Goal: Complete application form: Complete application form

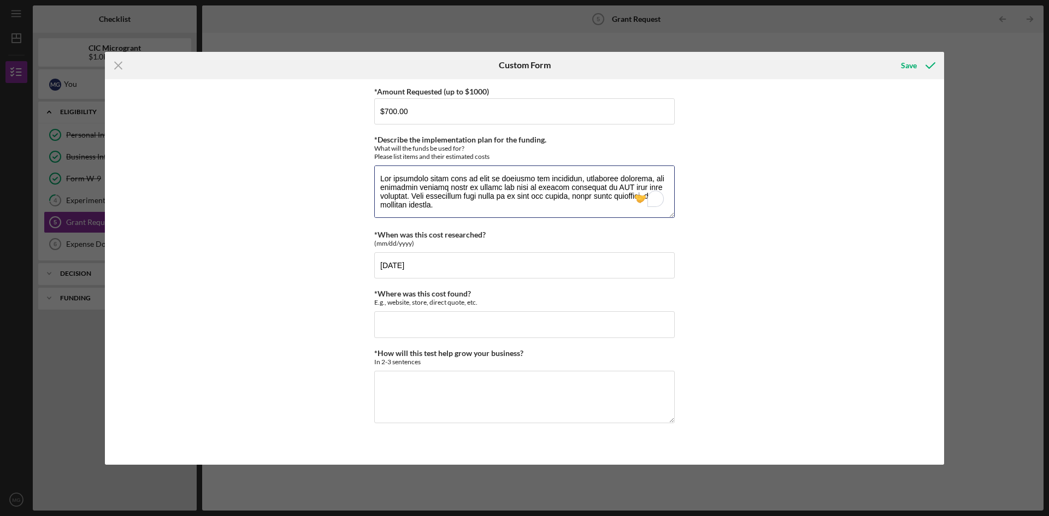
drag, startPoint x: 507, startPoint y: 210, endPoint x: 356, endPoint y: 109, distance: 181.9
click at [356, 109] on div "*Amount Requested (up to $1000) $700.00 *Describe the implementation plan for t…" at bounding box center [524, 272] width 839 height 386
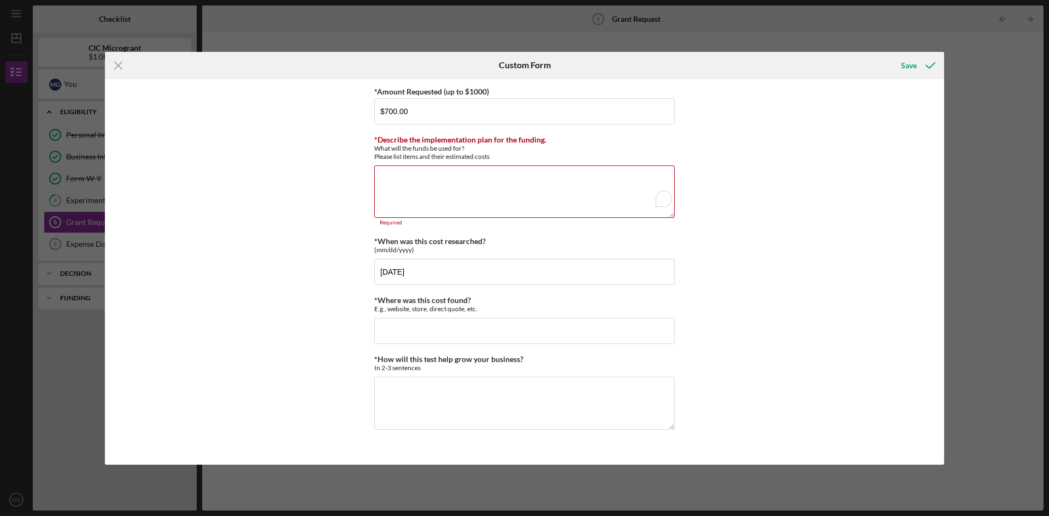
paste textarea "Loremipsumdolo Sita con adi Elitsed Doe temporinc utlab etdo ma aliq en adminim…"
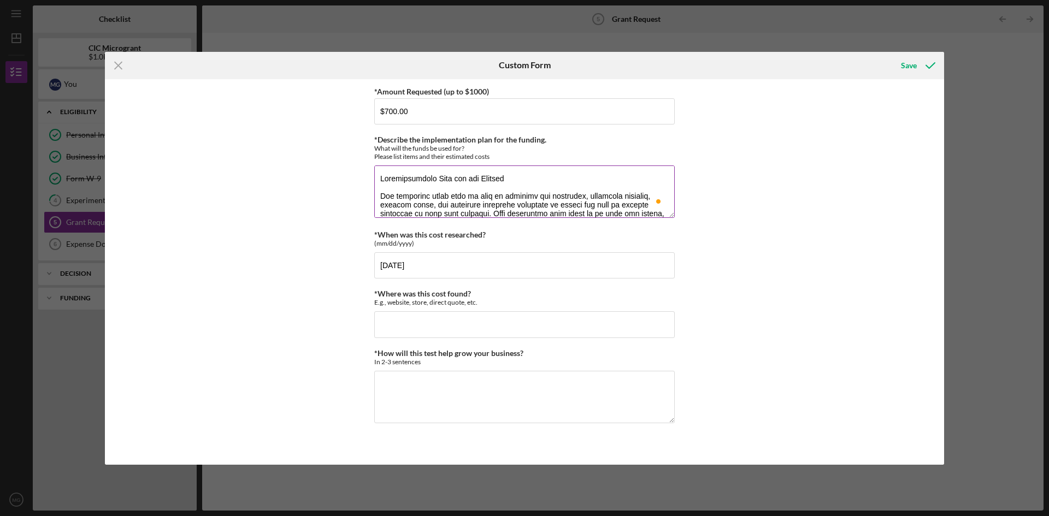
scroll to position [44, 0]
type textarea "Loremipsumdolo Sita con adi Elitsed Doe temporinc utlab etdo ma aliq en adminim…"
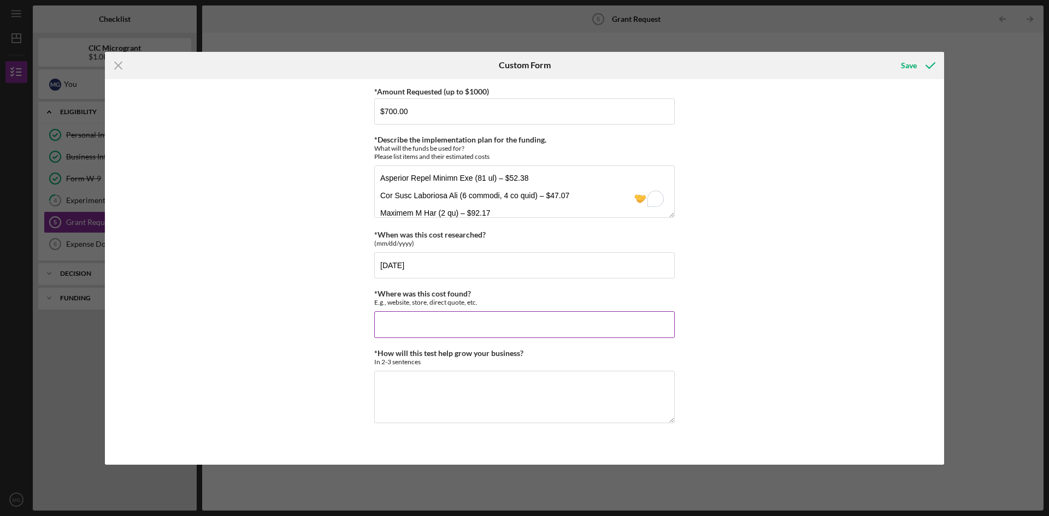
drag, startPoint x: 375, startPoint y: 292, endPoint x: 451, endPoint y: 300, distance: 76.3
click at [521, 307] on div "*Where was this cost found? E.g., website, store, direct quote, etc. Required" at bounding box center [524, 314] width 301 height 48
copy label
click at [467, 338] on input "*Where was this cost found?" at bounding box center [524, 324] width 301 height 26
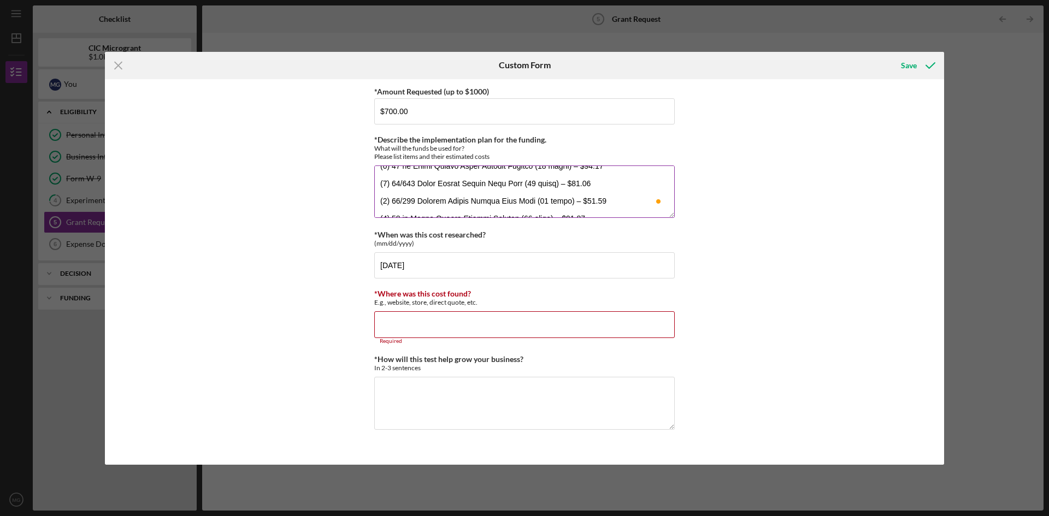
scroll to position [148, 0]
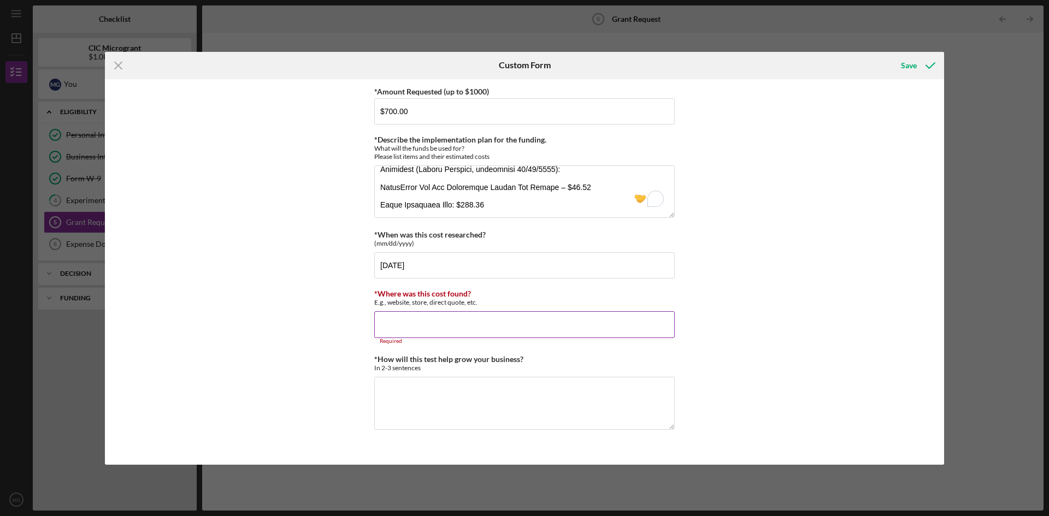
click at [469, 323] on input "*Where was this cost found?" at bounding box center [524, 324] width 301 height 26
paste input "The requested funds will be used to purchase raw materials, packaging, digital …"
click at [469, 323] on input "The requested funds will be used to purchase raw materials, packaging, digital …" at bounding box center [524, 324] width 301 height 26
click at [575, 325] on input "The requested funds will be used to purchase raw materials, packaging, digital …" at bounding box center [524, 324] width 301 height 26
drag, startPoint x: 575, startPoint y: 325, endPoint x: 745, endPoint y: 334, distance: 170.2
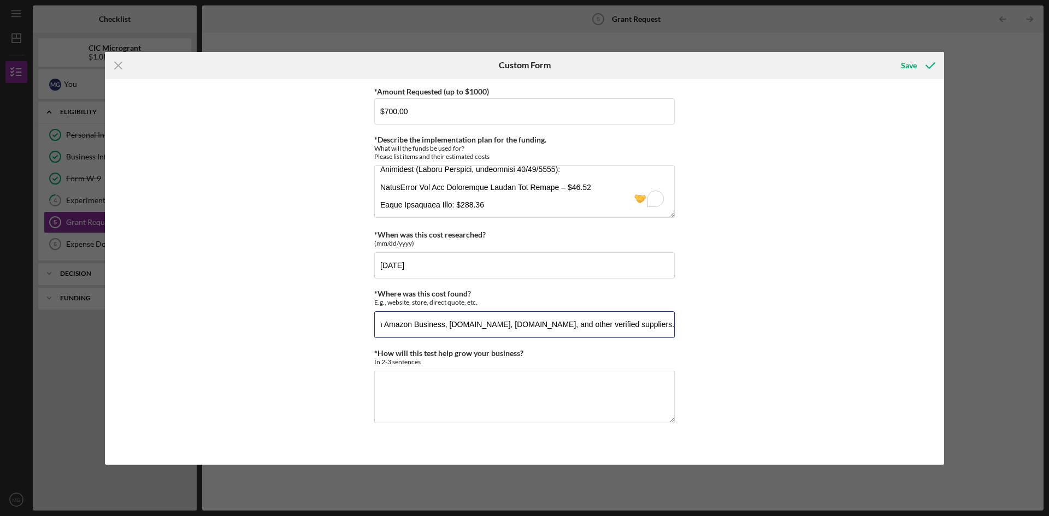
click at [745, 334] on div "*Amount Requested (up to $1000) $700.00 *Describe the implementation plan for t…" at bounding box center [524, 272] width 839 height 386
type input "The requested funds will be used to purchase raw materials, packaging, digital …"
drag, startPoint x: 375, startPoint y: 351, endPoint x: 538, endPoint y: 354, distance: 163.4
click at [563, 352] on div "*How will this test help grow your business? In 2-3 sentences" at bounding box center [524, 357] width 301 height 17
click at [420, 348] on div "*Amount Requested (up to $1000) $700.00 *Describe the implementation plan for t…" at bounding box center [524, 272] width 301 height 375
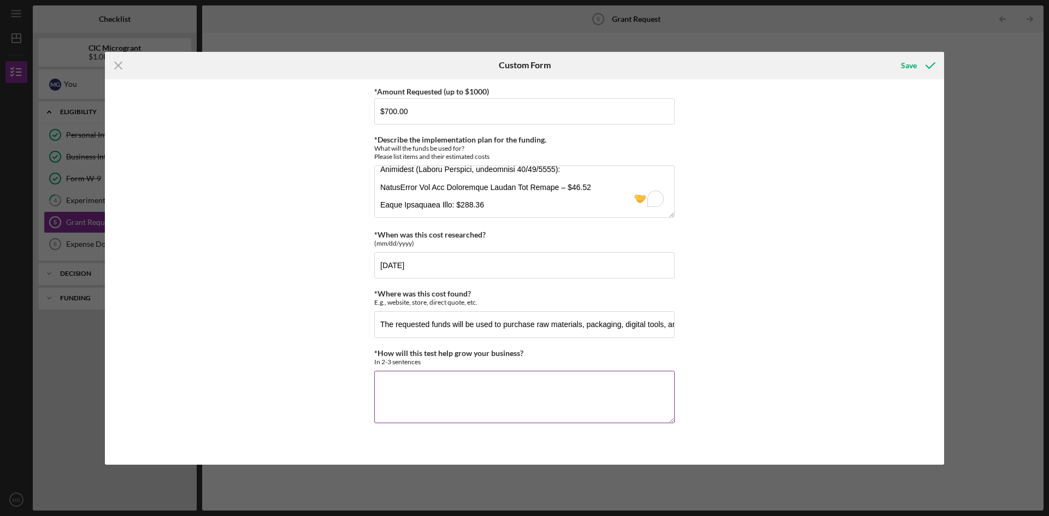
drag, startPoint x: 362, startPoint y: 350, endPoint x: 547, endPoint y: 363, distance: 185.2
click at [587, 368] on div "*Amount Requested (up to $1000) $700.00 *Describe the implementation plan for t…" at bounding box center [524, 272] width 839 height 386
copy label
click at [458, 396] on textarea "*How will this test help grow your business?" at bounding box center [524, 397] width 301 height 52
paste textarea "This test will help grow my business by allowing me to produce a starter invent…"
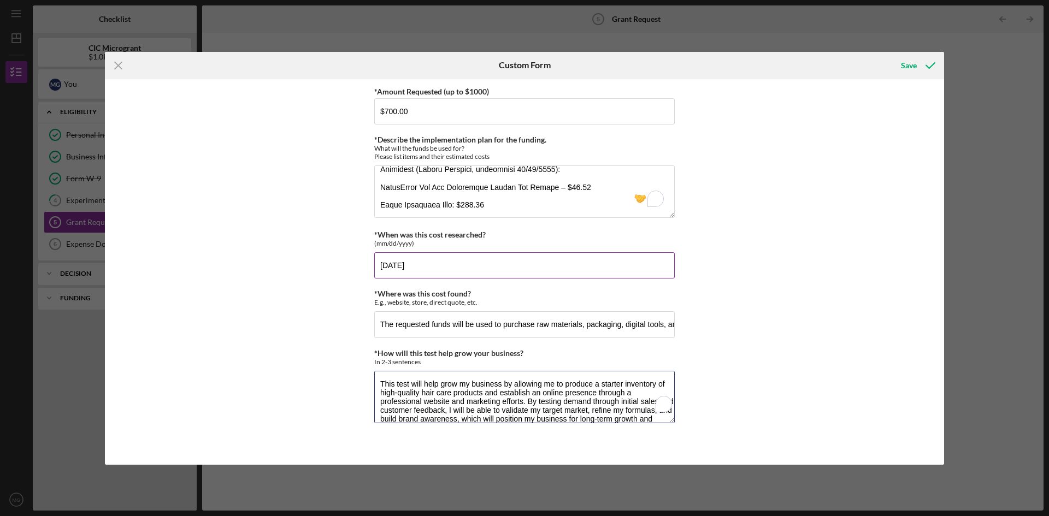
scroll to position [10, 0]
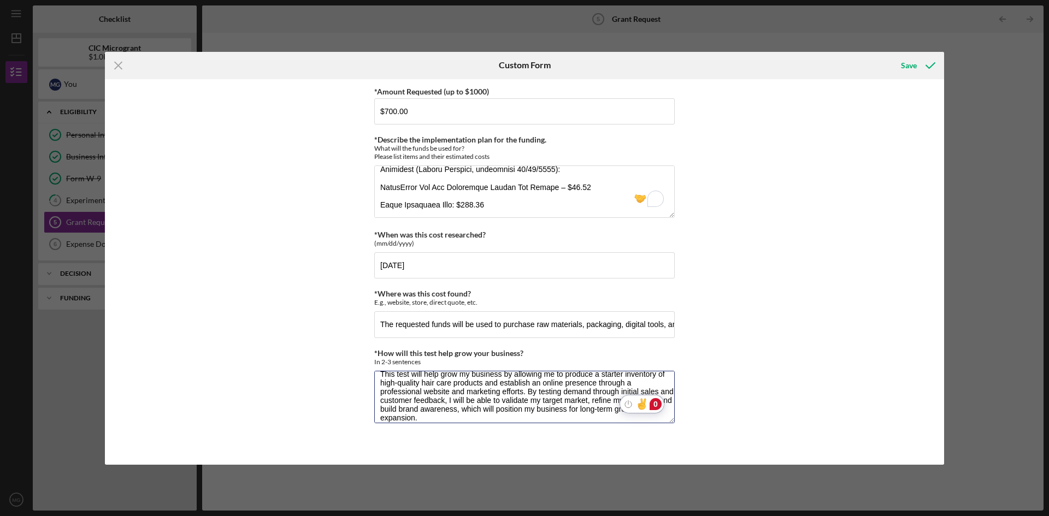
type textarea "This test will help grow my business by allowing me to produce a starter invent…"
click at [800, 263] on div "*Amount Requested (up to $1000) $700.00 *Describe the implementation plan for t…" at bounding box center [524, 272] width 839 height 386
click at [648, 407] on div at bounding box center [642, 404] width 14 height 14
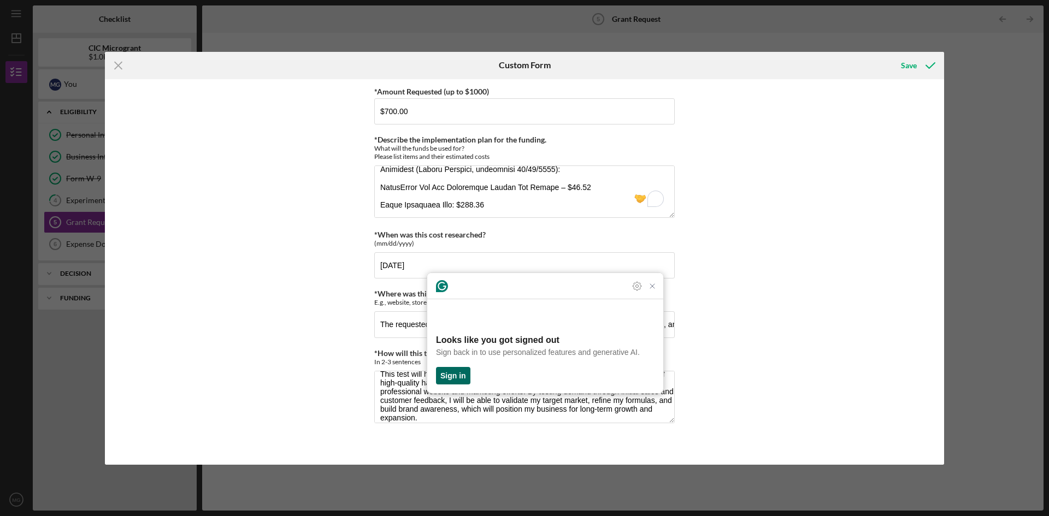
click at [463, 372] on button "Sign in" at bounding box center [453, 375] width 34 height 17
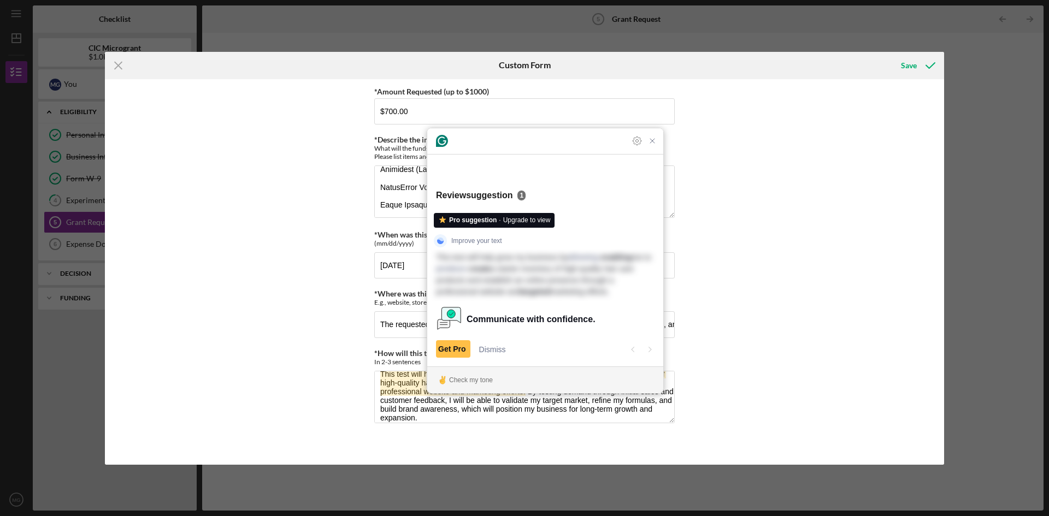
click at [519, 191] on div "Review suggestion 1" at bounding box center [481, 195] width 90 height 13
click at [651, 148] on icon "Close Grammarly Assistant" at bounding box center [652, 140] width 13 height 13
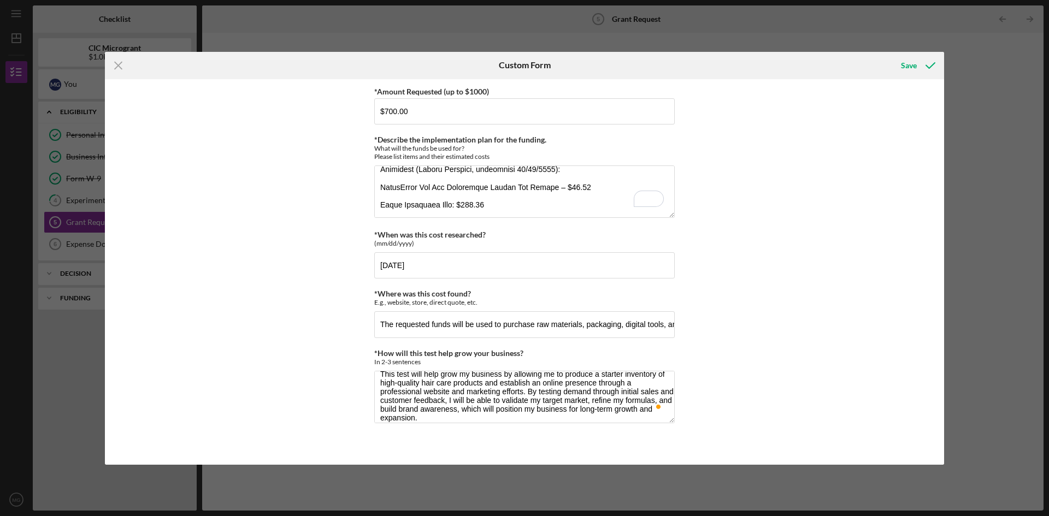
click at [787, 336] on div "*Amount Requested (up to $1000) $700.00 *Describe the implementation plan for t…" at bounding box center [524, 272] width 839 height 386
click at [646, 197] on div "*Describe the implementation plan for the funding. What will the funds be used …" at bounding box center [524, 178] width 301 height 85
click at [641, 198] on div "Rewrite with Grammarly" at bounding box center [642, 199] width 12 height 13
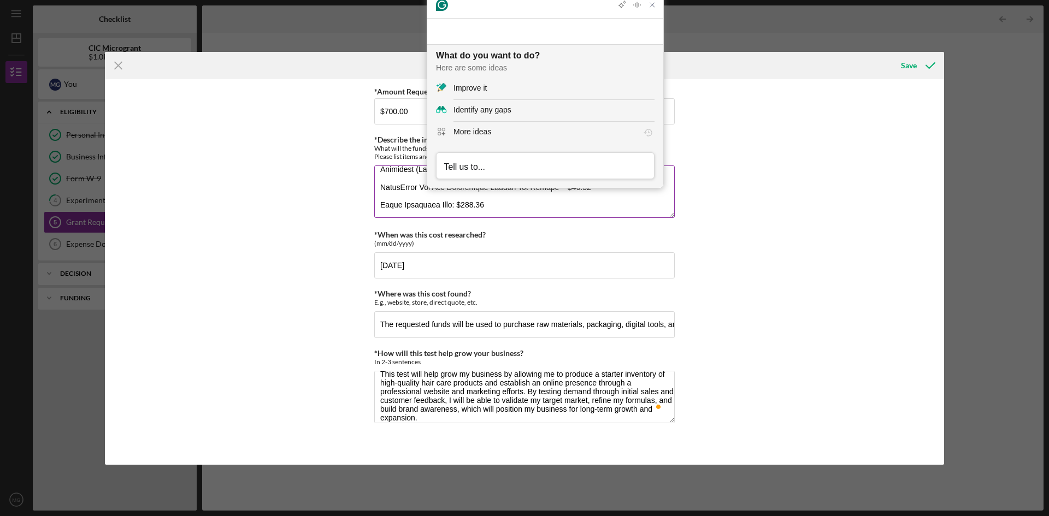
scroll to position [0, 0]
click at [487, 91] on div "Improve it" at bounding box center [470, 88] width 33 height 11
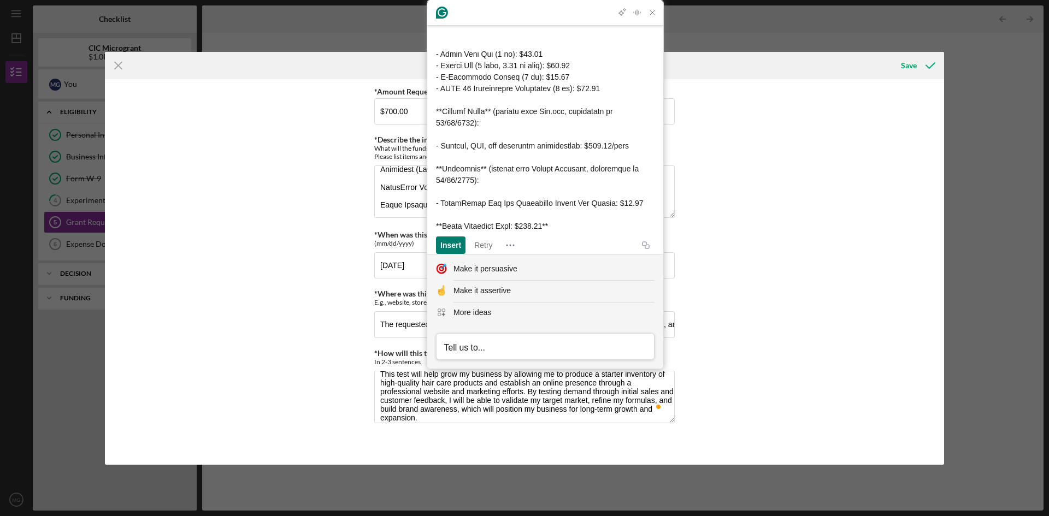
scroll to position [470, 0]
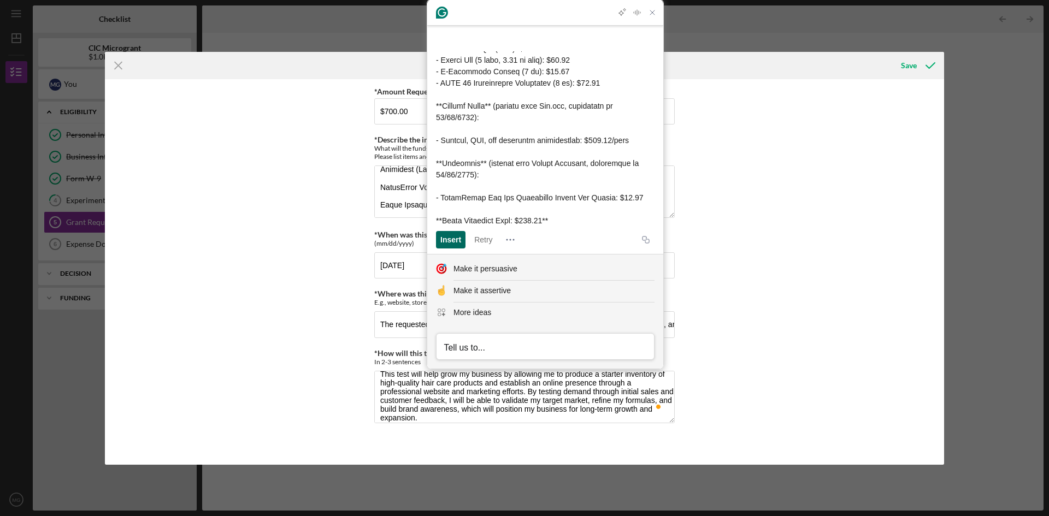
click at [446, 233] on div "Insert" at bounding box center [450, 239] width 21 height 17
click at [460, 237] on div "Insert" at bounding box center [450, 239] width 21 height 17
click at [490, 269] on div "Make it persuasive" at bounding box center [486, 268] width 64 height 11
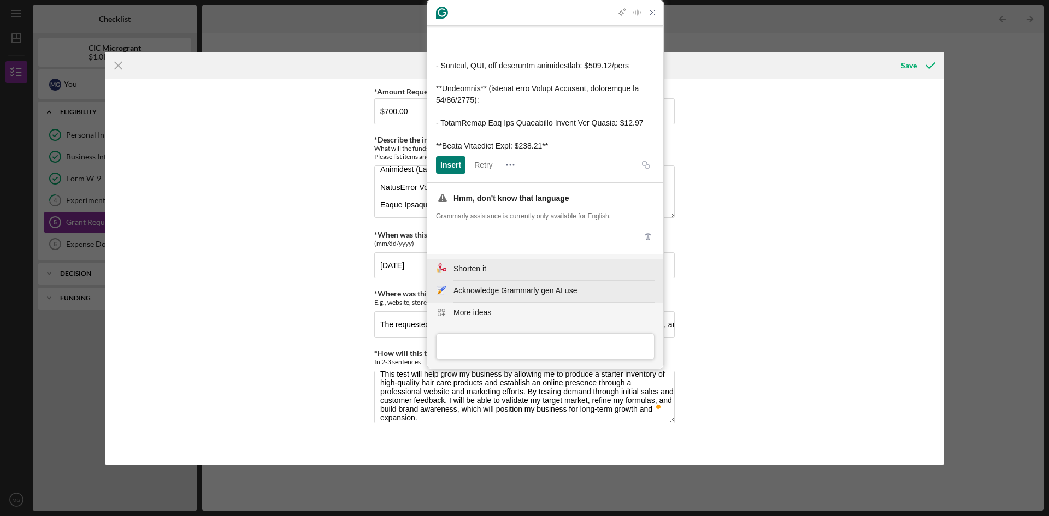
scroll to position [468, 0]
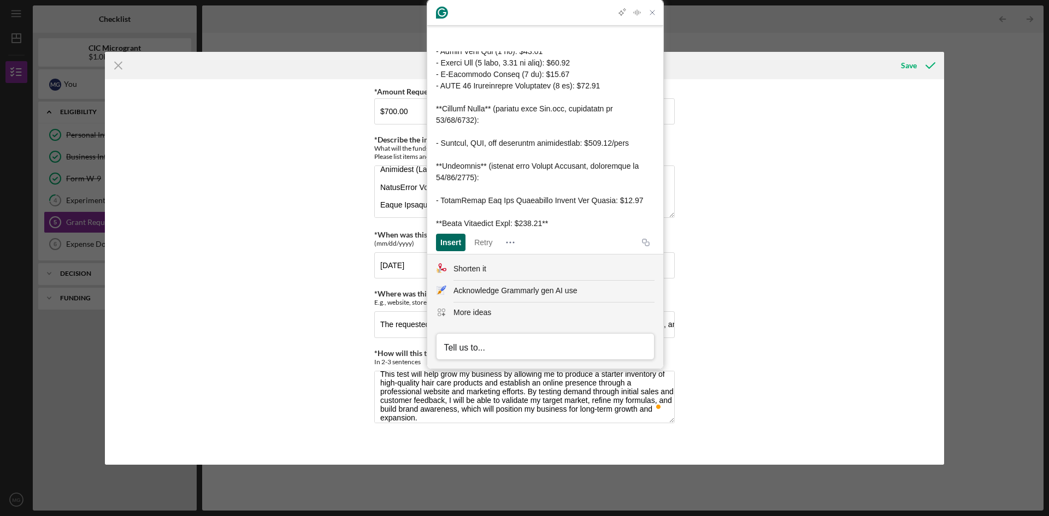
click at [453, 240] on div "Insert" at bounding box center [450, 242] width 21 height 17
click at [642, 238] on icon "Copy Improve it output" at bounding box center [646, 242] width 9 height 9
click at [720, 238] on div "*Amount Requested (up to $1000) $700.00 *Describe the implementation plan for t…" at bounding box center [524, 272] width 839 height 386
click at [649, 14] on icon "Close Grammarly Assistant" at bounding box center [652, 12] width 9 height 9
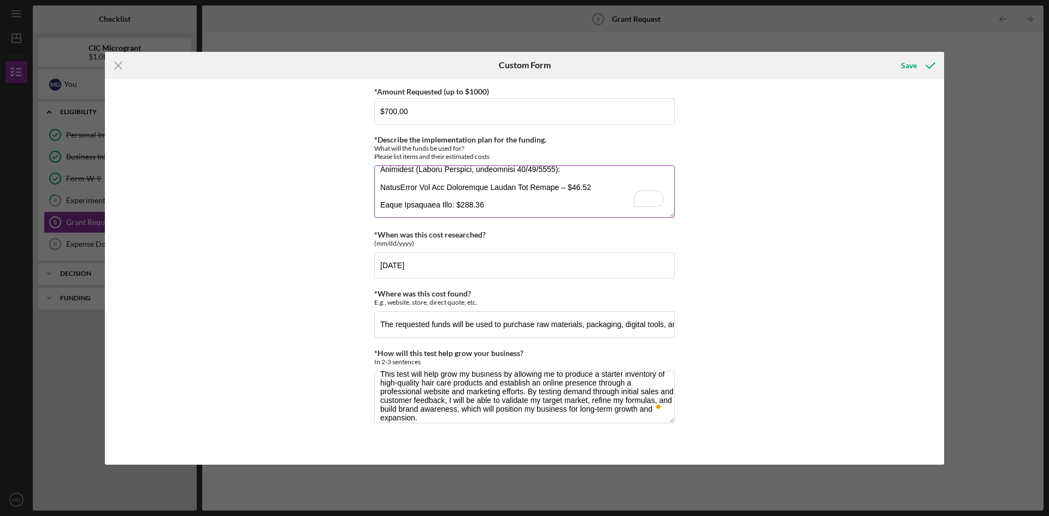
click at [496, 207] on textarea "*Describe the implementation plan for the funding." at bounding box center [524, 192] width 301 height 52
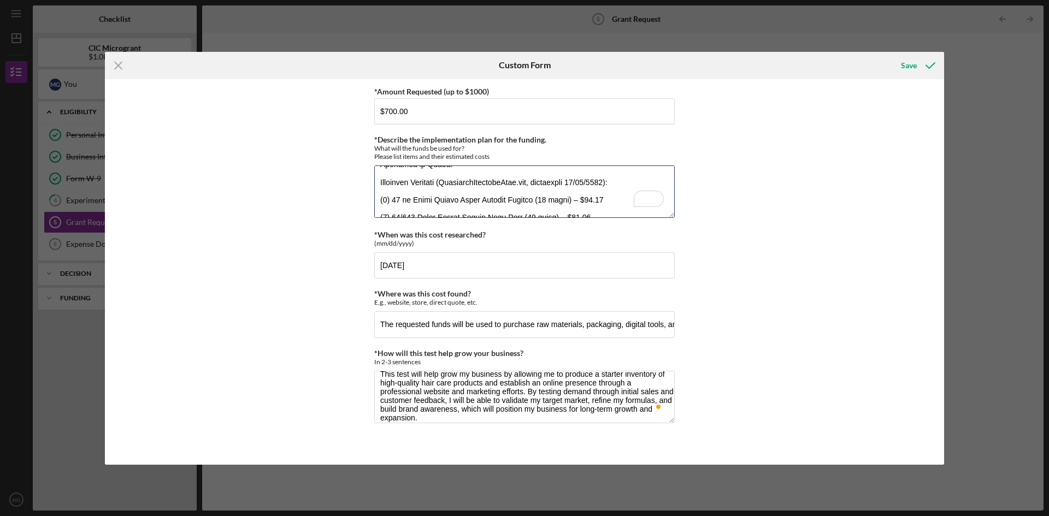
scroll to position [0, 0]
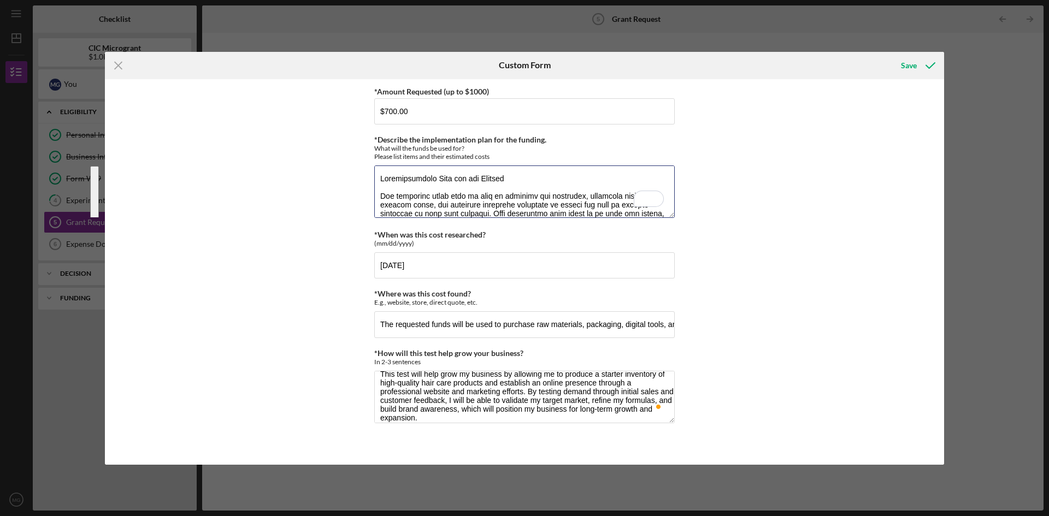
drag, startPoint x: 496, startPoint y: 207, endPoint x: 295, endPoint y: 94, distance: 230.0
click at [295, 94] on div "*Amount Requested (up to $1000) $700.00 *Describe the implementation plan for t…" at bounding box center [524, 272] width 839 height 386
paste textarea "**Implementation Plan for Funding** The funds requested will be utilized to pur…"
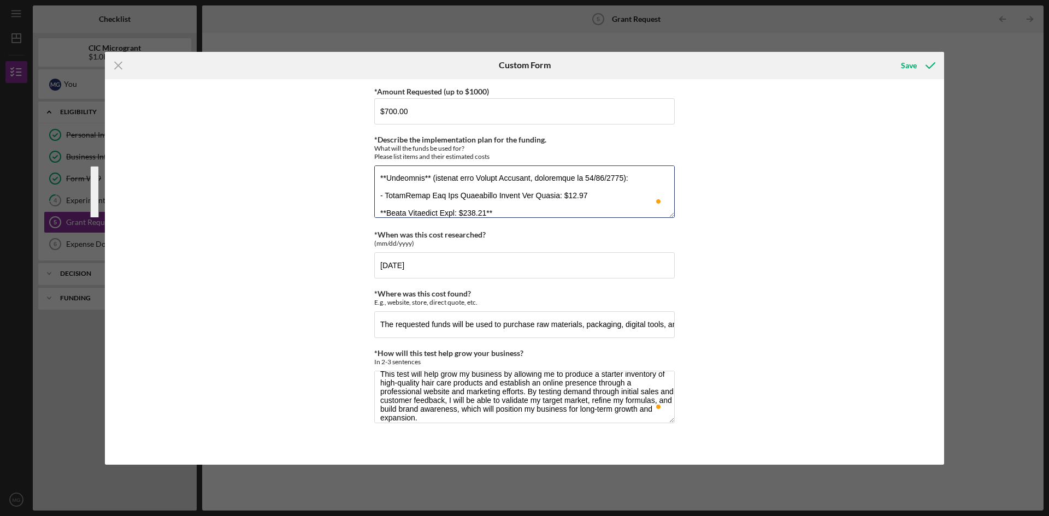
scroll to position [370, 0]
click at [425, 176] on textarea "*Describe the implementation plan for the funding." at bounding box center [524, 192] width 301 height 52
click at [388, 179] on textarea "*Describe the implementation plan for the funding." at bounding box center [524, 192] width 301 height 52
click at [389, 212] on textarea "*Describe the implementation plan for the funding." at bounding box center [524, 192] width 301 height 52
click at [494, 211] on textarea "*Describe the implementation plan for the funding." at bounding box center [524, 192] width 301 height 52
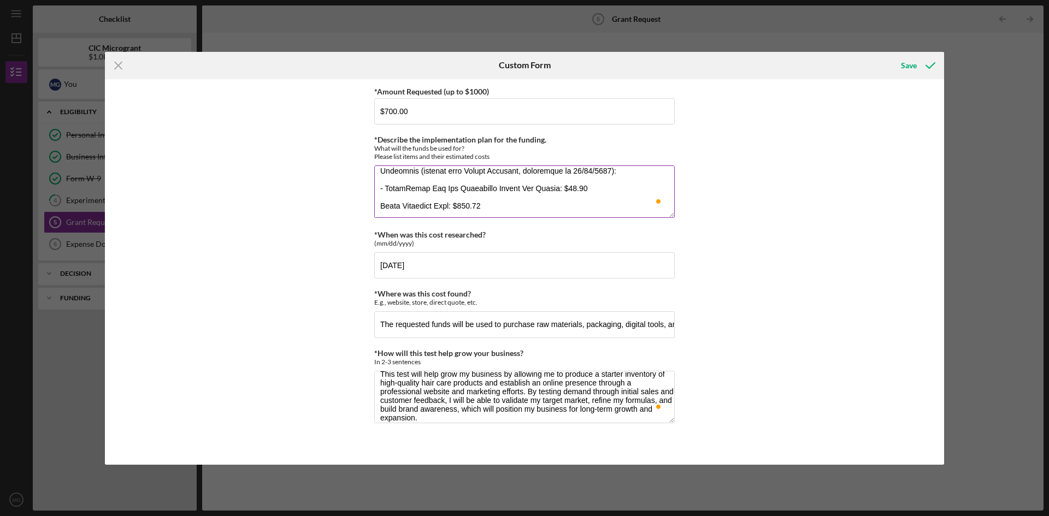
scroll to position [378, 0]
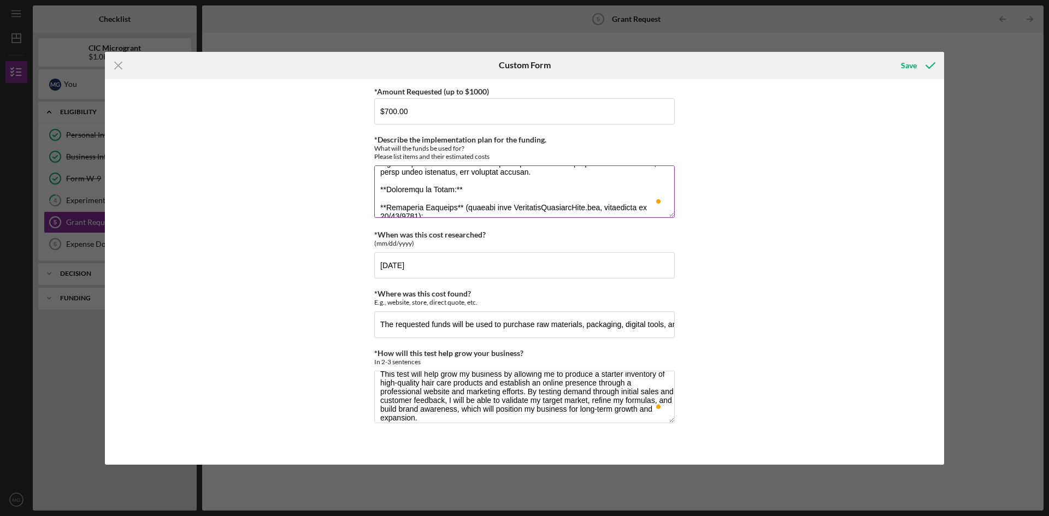
click at [464, 187] on textarea "*Describe the implementation plan for the funding." at bounding box center [524, 192] width 301 height 52
click at [460, 207] on textarea "*Describe the implementation plan for the funding." at bounding box center [524, 192] width 301 height 52
click at [386, 203] on textarea "*Describe the implementation plan for the funding." at bounding box center [524, 192] width 301 height 52
click at [386, 190] on textarea "*Describe the implementation plan for the funding." at bounding box center [524, 192] width 301 height 52
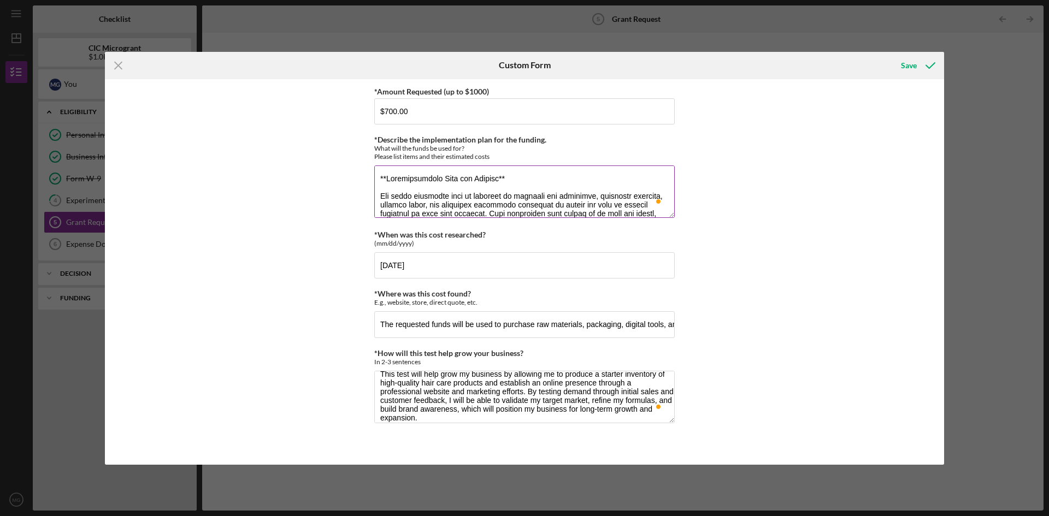
click at [385, 179] on textarea "*Describe the implementation plan for the funding." at bounding box center [524, 192] width 301 height 52
click at [513, 179] on textarea "*Describe the implementation plan for the funding." at bounding box center [524, 192] width 301 height 52
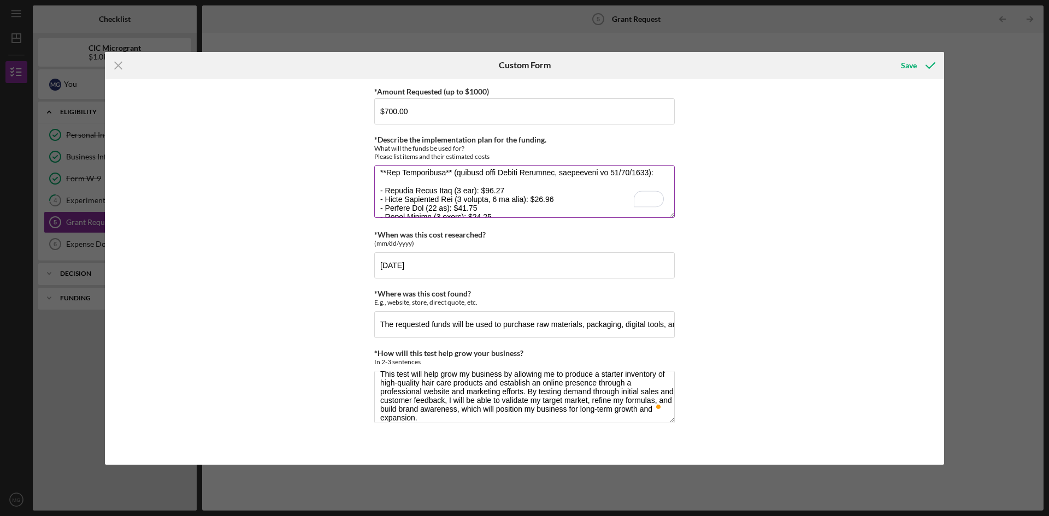
click at [446, 172] on textarea "*Describe the implementation plan for the funding." at bounding box center [524, 192] width 301 height 52
click at [385, 171] on textarea "*Describe the implementation plan for the funding." at bounding box center [524, 192] width 301 height 52
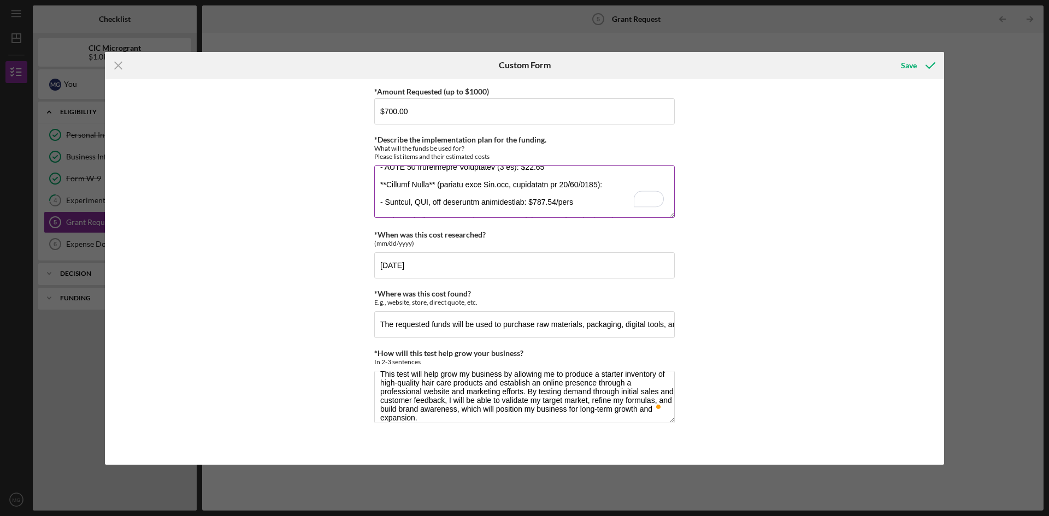
click at [385, 183] on textarea "*Describe the implementation plan for the funding." at bounding box center [524, 192] width 301 height 52
click at [426, 182] on textarea "*Describe the implementation plan for the funding." at bounding box center [524, 192] width 301 height 52
type textarea "Implementation Plan for Funding The funds requested will be utilized to purchas…"
click at [658, 408] on div at bounding box center [659, 407] width 10 height 11
click at [571, 386] on textarea "This test will help grow my business by allowing me to produce a starter invent…" at bounding box center [524, 397] width 301 height 52
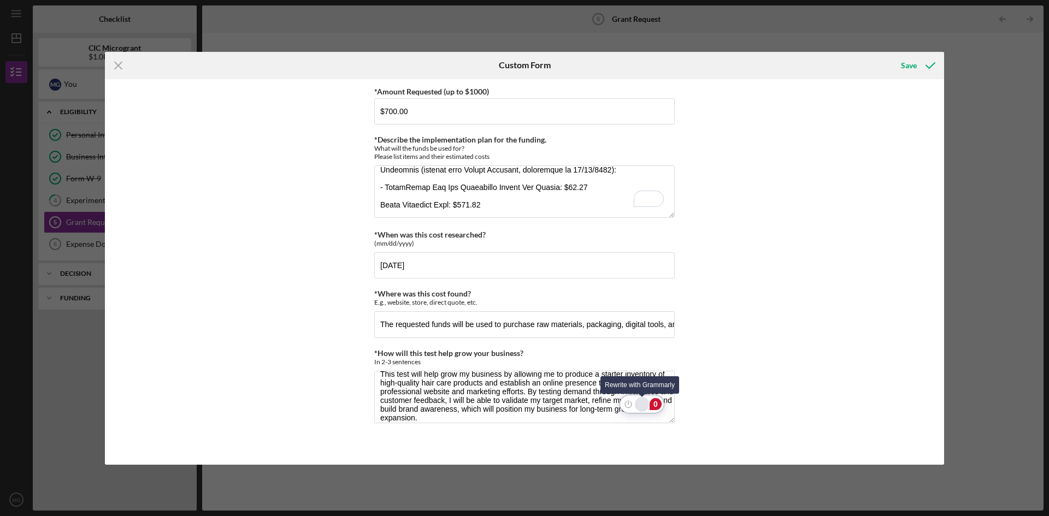
click at [645, 404] on div "Rewrite with Grammarly" at bounding box center [642, 404] width 12 height 13
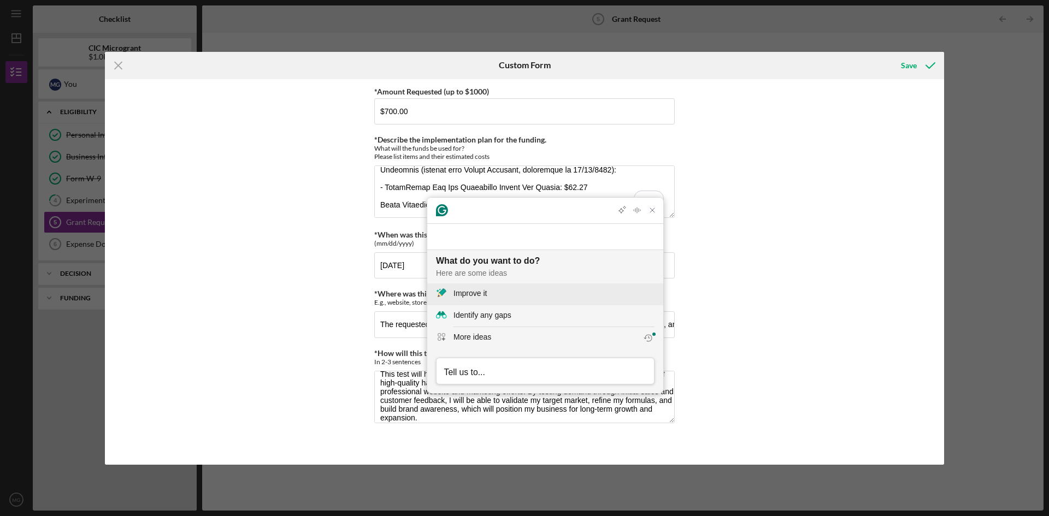
click at [480, 297] on div "Improve it" at bounding box center [470, 293] width 33 height 11
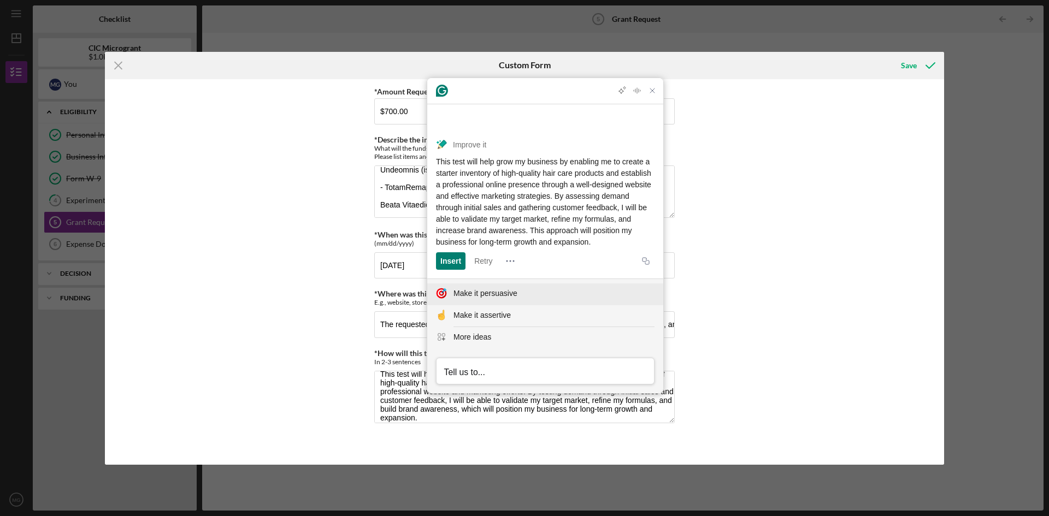
click at [483, 295] on div "Make it persuasive" at bounding box center [486, 293] width 64 height 11
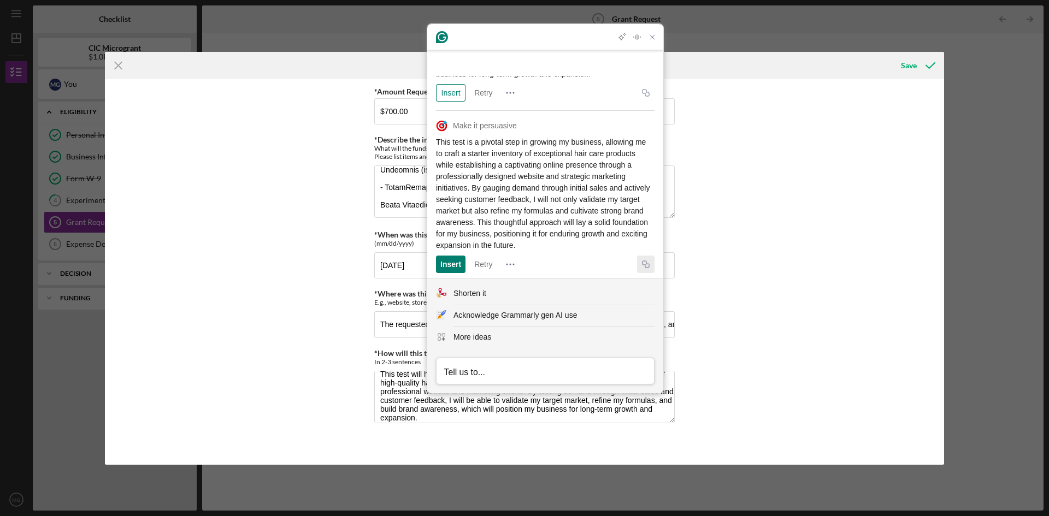
click at [643, 262] on icon "Copy Make it persuasive output" at bounding box center [646, 264] width 7 height 7
click at [440, 412] on textarea "This test will help grow my business by allowing me to produce a starter invent…" at bounding box center [524, 397] width 301 height 52
click at [654, 36] on icon "Close Grammarly Assistant" at bounding box center [652, 37] width 4 height 4
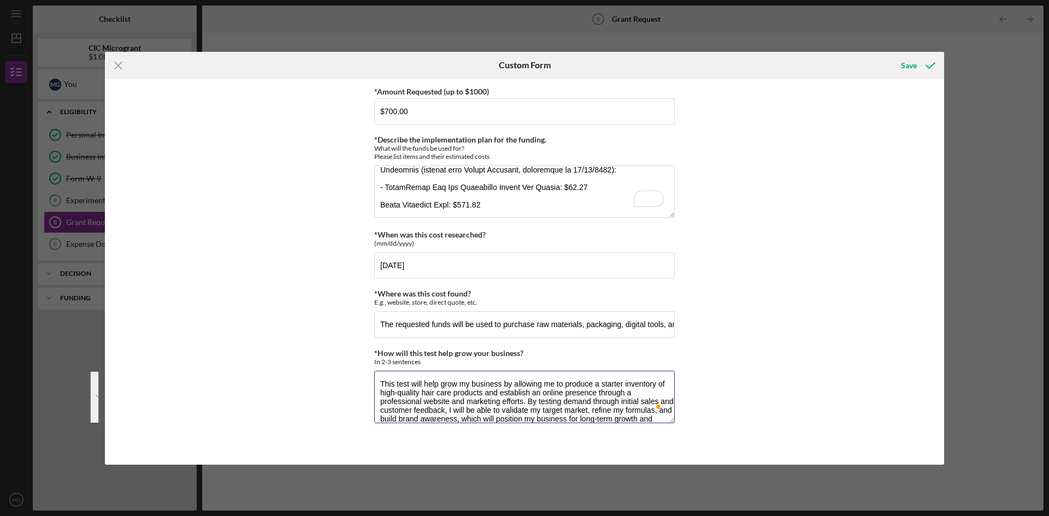
drag, startPoint x: 475, startPoint y: 420, endPoint x: 309, endPoint y: 326, distance: 190.4
click at [309, 326] on div "*Amount Requested (up to $1000) $700.00 *Describe the implementation plan for t…" at bounding box center [524, 272] width 839 height 386
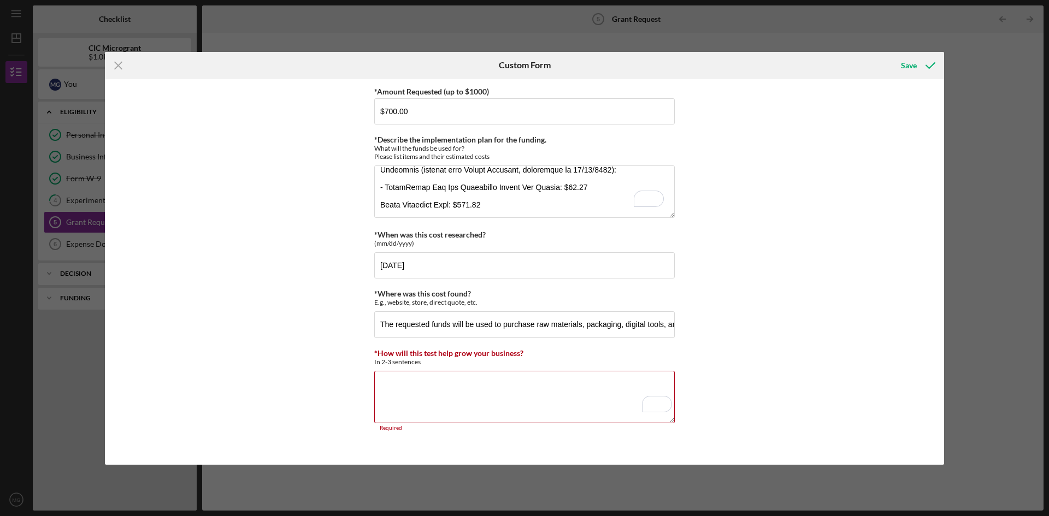
paste textarea "This test is a pivotal step in growing my business, allowing me to craft a star…"
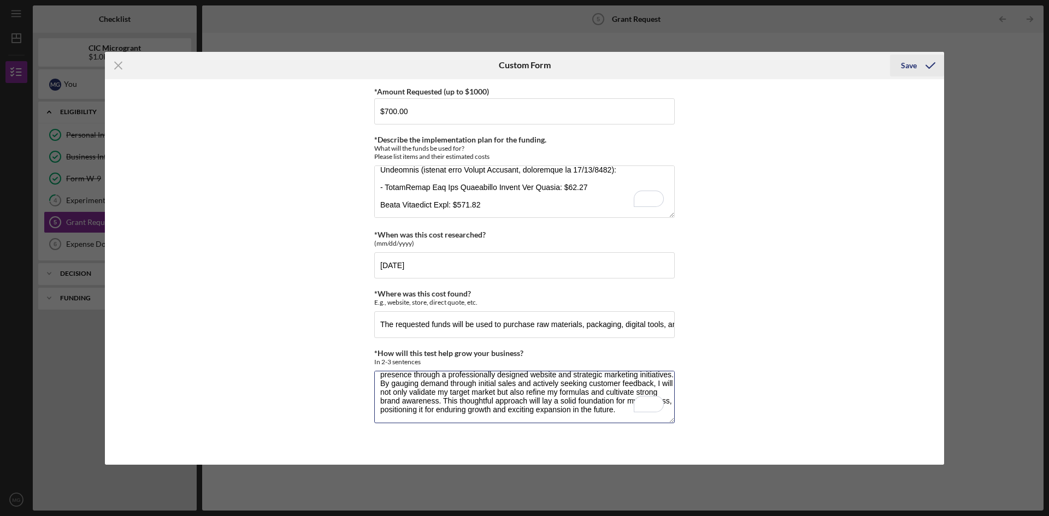
type textarea "This test is a pivotal step in growing my business, allowing me to craft a star…"
click at [902, 62] on div "Save" at bounding box center [909, 66] width 16 height 22
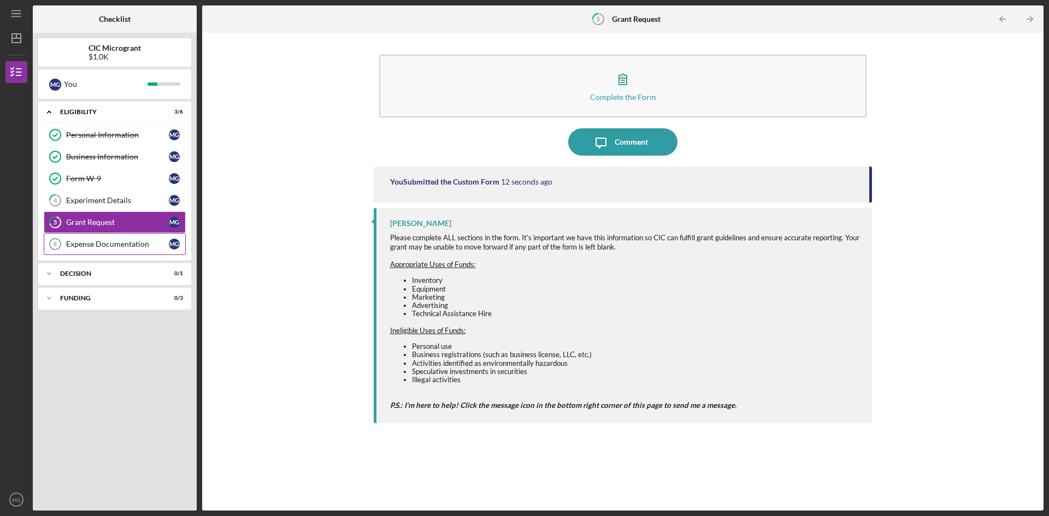
click at [90, 245] on div "Expense Documentation" at bounding box center [117, 244] width 103 height 9
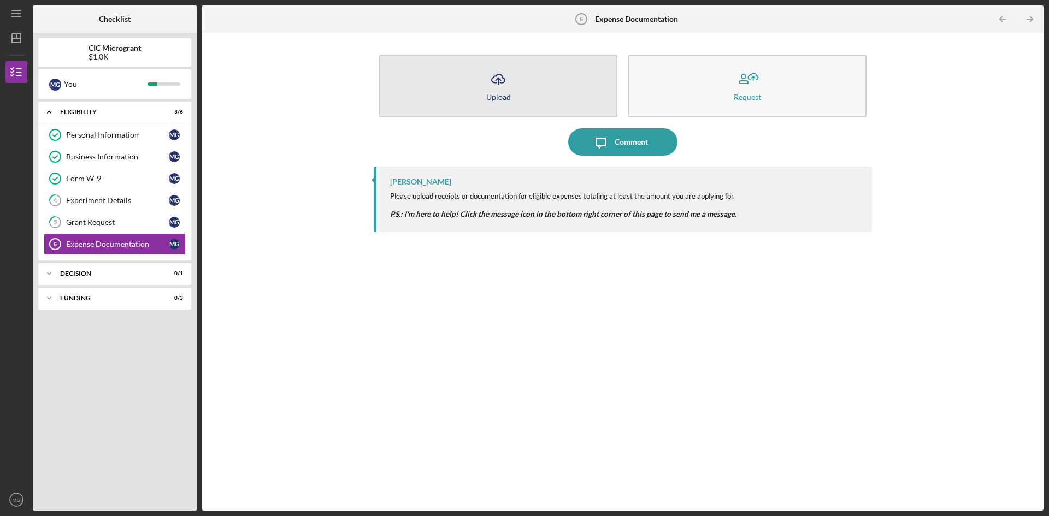
click at [501, 95] on div "Upload" at bounding box center [498, 97] width 25 height 8
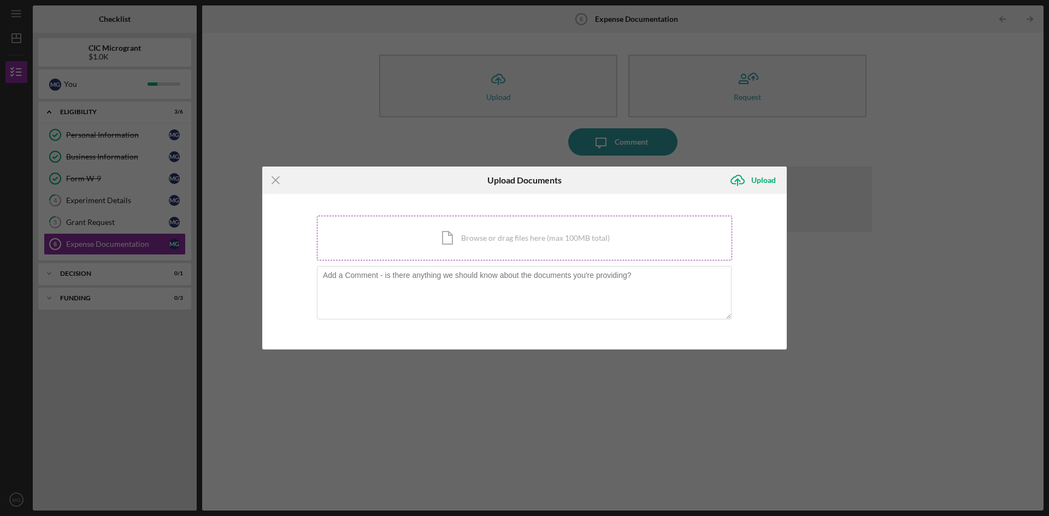
click at [448, 230] on div "Icon/Document Browse or drag files here (max 100MB total) Tap to choose files o…" at bounding box center [524, 238] width 415 height 45
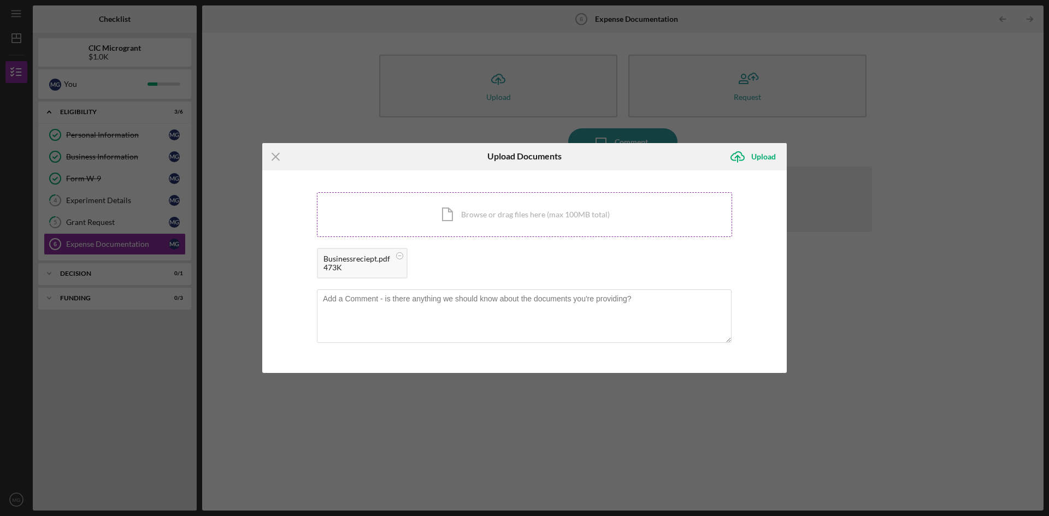
click at [455, 215] on div "Icon/Document Browse or drag files here (max 100MB total) Tap to choose files o…" at bounding box center [524, 214] width 415 height 45
click at [398, 255] on circle at bounding box center [400, 255] width 7 height 7
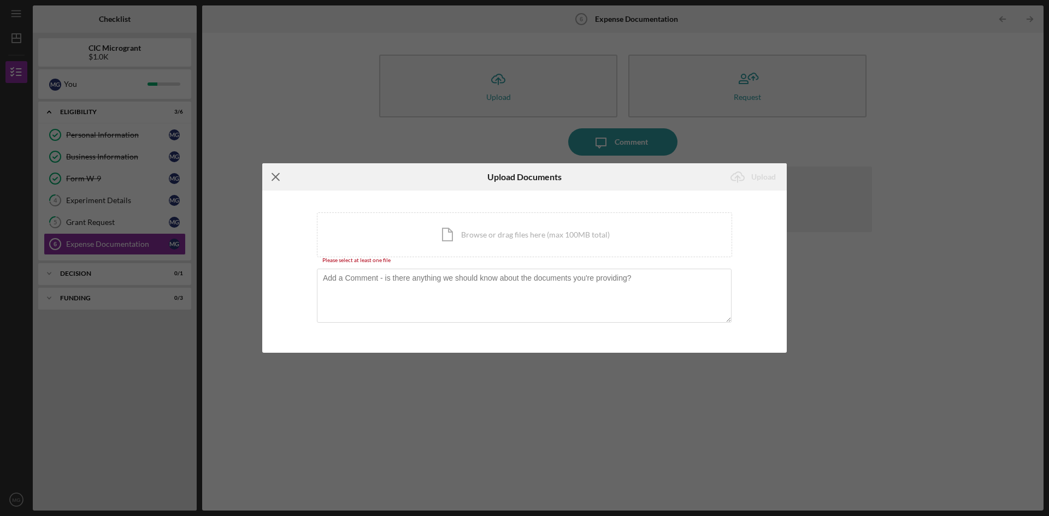
click at [279, 176] on icon "Icon/Menu Close" at bounding box center [275, 176] width 27 height 27
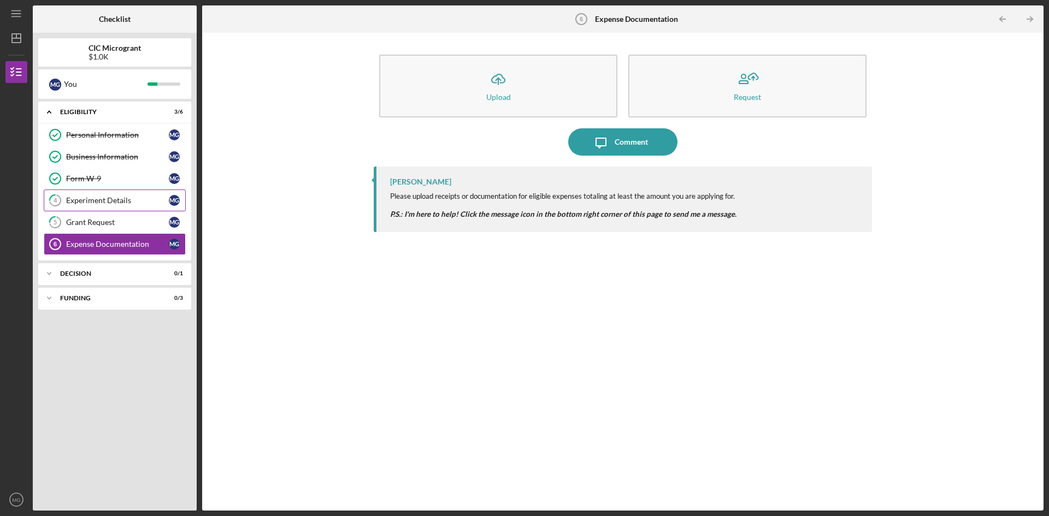
click at [108, 206] on link "4 Experiment Details M G" at bounding box center [115, 201] width 142 height 22
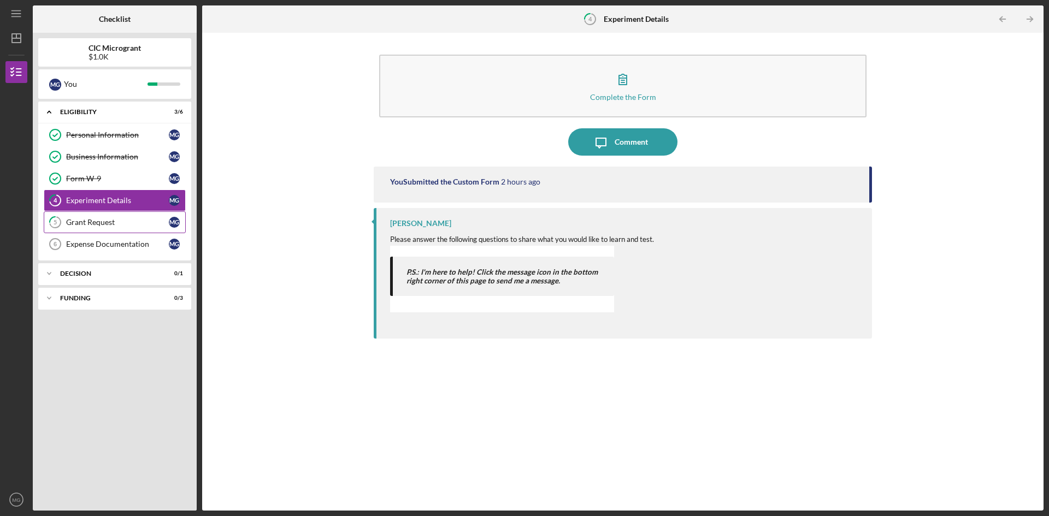
click at [96, 224] on div "Grant Request" at bounding box center [117, 222] width 103 height 9
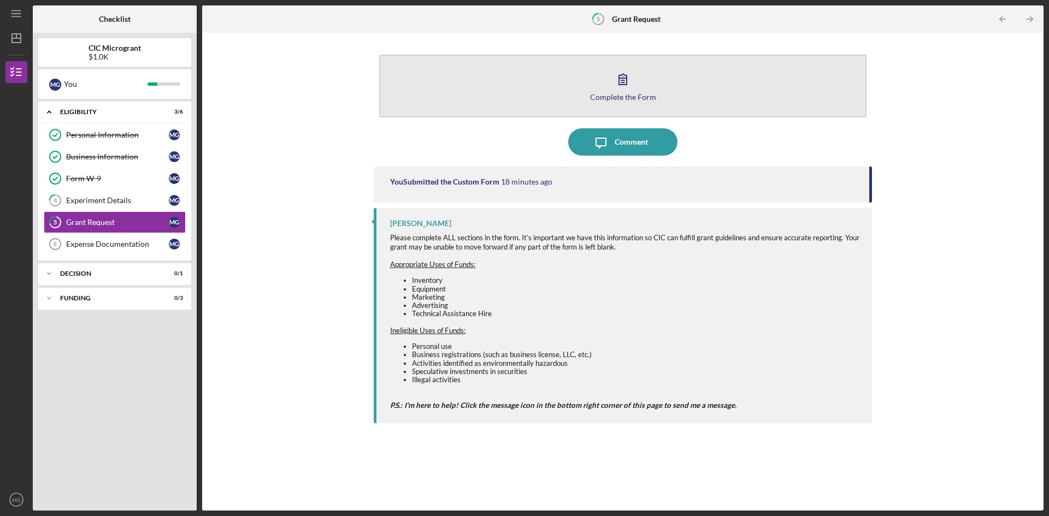
click at [636, 81] on button "Complete the Form Form" at bounding box center [622, 86] width 487 height 63
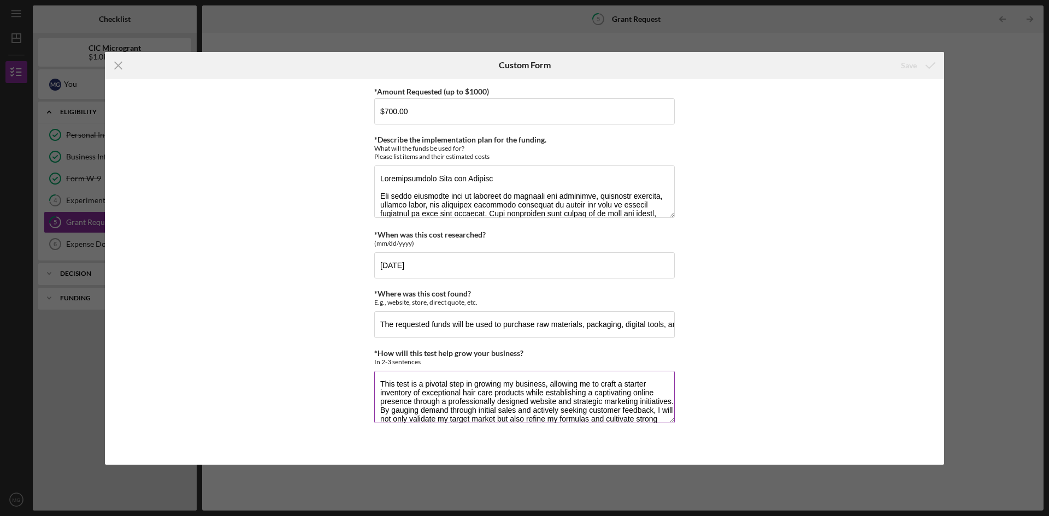
click at [461, 392] on textarea "This test is a pivotal step in growing my business, allowing me to craft a star…" at bounding box center [524, 397] width 301 height 52
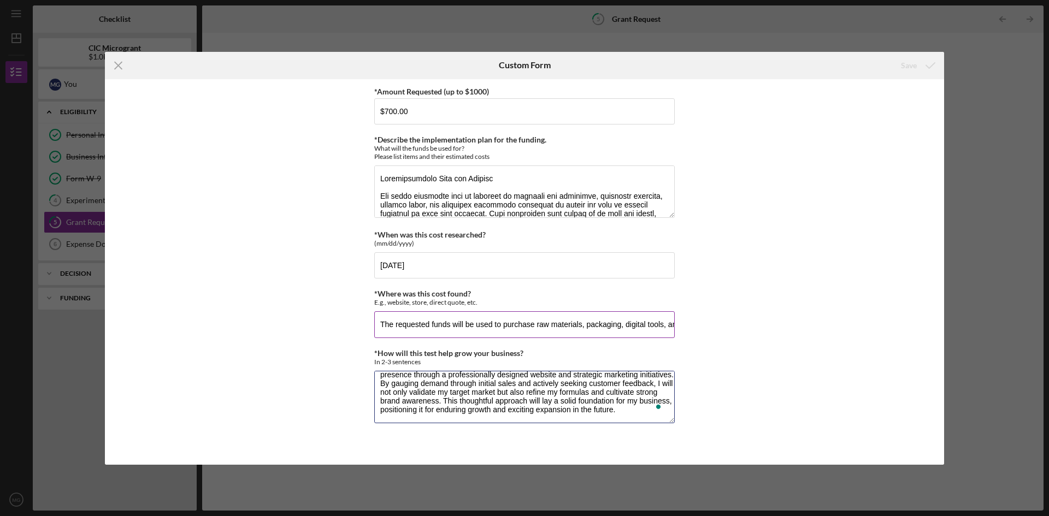
scroll to position [35, 0]
click at [500, 192] on textarea "*Describe the implementation plan for the funding." at bounding box center [524, 192] width 301 height 52
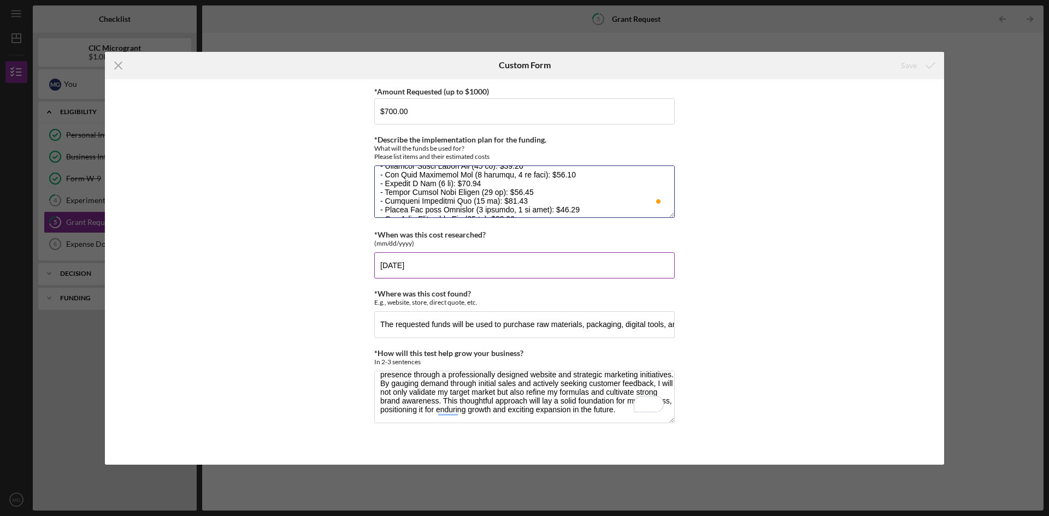
scroll to position [223, 0]
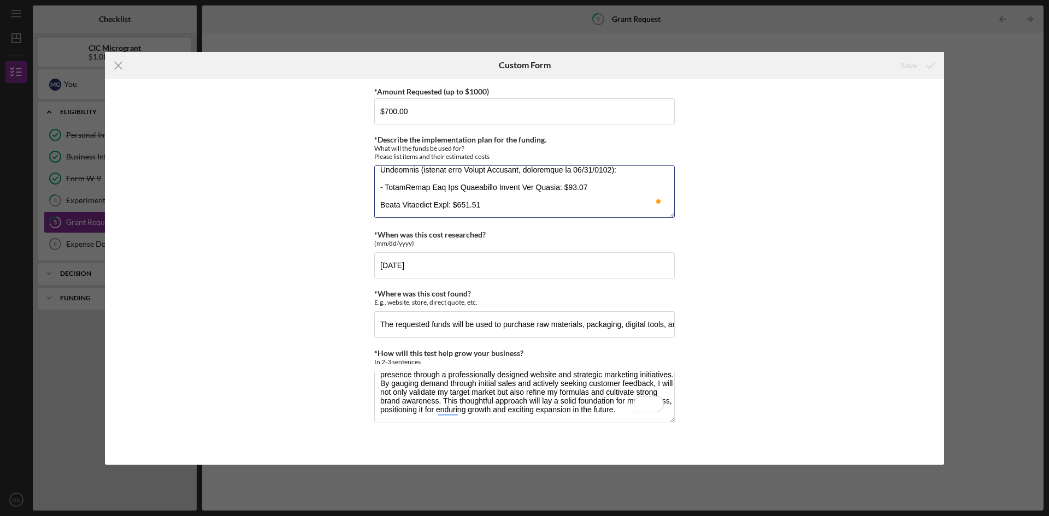
drag, startPoint x: 379, startPoint y: 186, endPoint x: 604, endPoint y: 283, distance: 245.5
click at [609, 287] on div "*Amount Requested (up to $1000) $700.00 *Describe the implementation plan for t…" at bounding box center [524, 272] width 301 height 375
click at [556, 209] on textarea "*Describe the implementation plan for the funding." at bounding box center [524, 192] width 301 height 52
drag, startPoint x: 377, startPoint y: 201, endPoint x: 715, endPoint y: 342, distance: 367.2
click at [715, 342] on div "*Amount Requested (up to $1000) $700.00 *Describe the implementation plan for t…" at bounding box center [524, 272] width 839 height 386
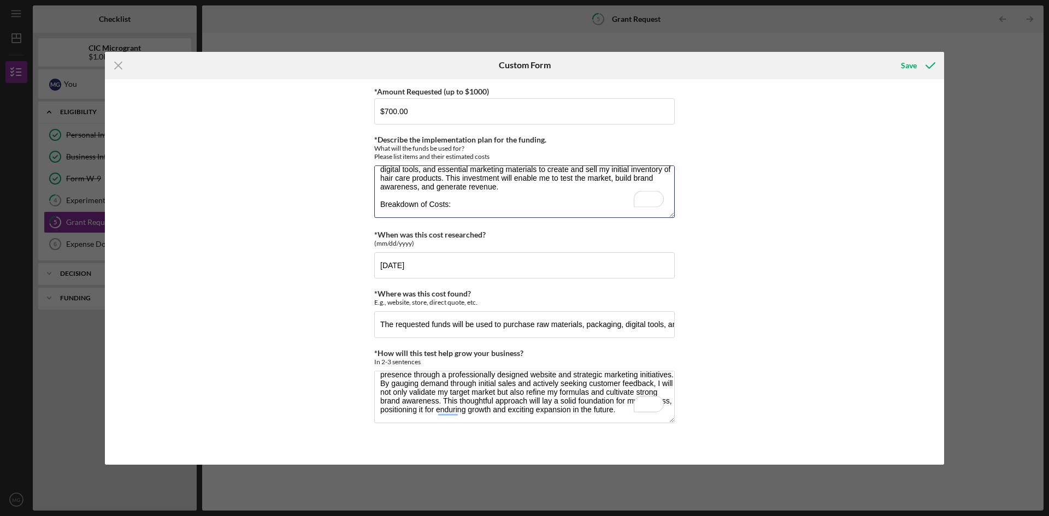
paste textarea "Packaging Supplies: 08 oz Amber Boston Round Plastic Bottles – $58.46 Various P…"
drag, startPoint x: 381, startPoint y: 198, endPoint x: 593, endPoint y: 296, distance: 233.0
click at [593, 296] on div "*Amount Requested (up to $1000) $700.00 *Describe the implementation plan for t…" at bounding box center [524, 272] width 301 height 375
paste textarea "Packaging Supplies: 08 oz Amber Boston Round Plastic Bottles – $58.46 Various P…"
type textarea "Implementation Plan for Funding The funds requested will be utilized to purchas…"
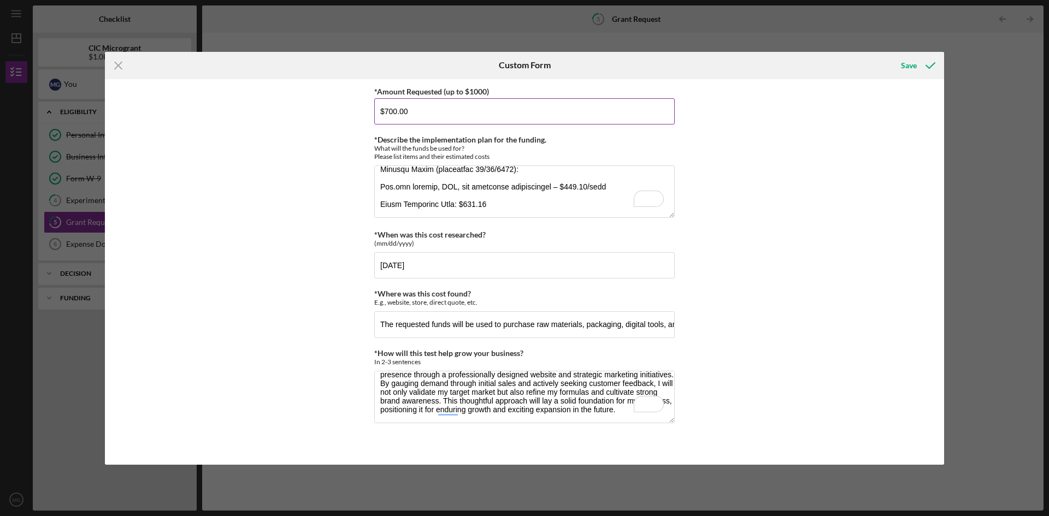
drag, startPoint x: 386, startPoint y: 111, endPoint x: 437, endPoint y: 112, distance: 51.4
click at [437, 112] on input "$700.00" at bounding box center [524, 111] width 301 height 26
type input "$937.98"
click at [446, 414] on textarea "This test is a pivotal step in growing my business, allowing me to craft a star…" at bounding box center [524, 397] width 301 height 52
type textarea "This test is a pivotal step in growing my business, allowing me to craft a star…"
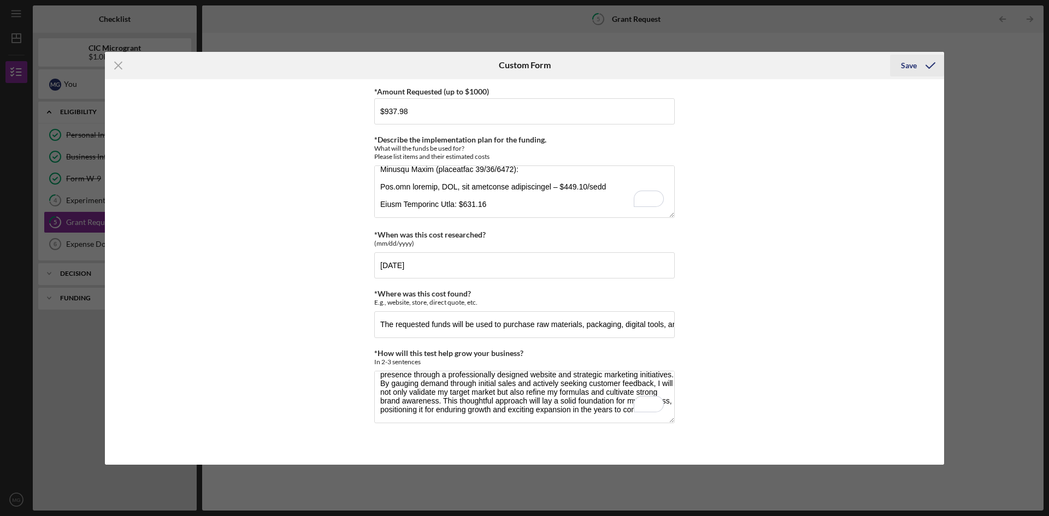
click at [916, 65] on div "Save" at bounding box center [909, 66] width 16 height 22
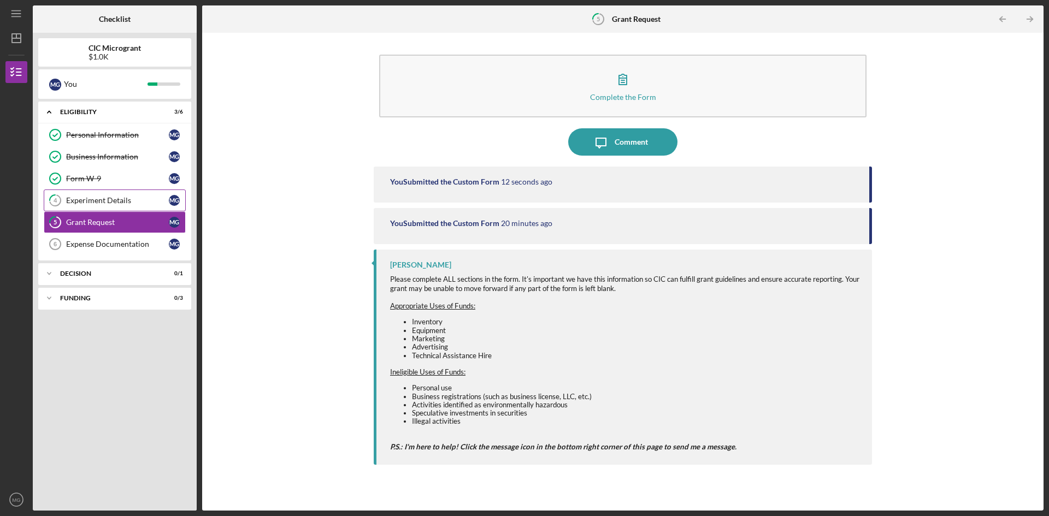
click at [110, 205] on div "Experiment Details" at bounding box center [117, 200] width 103 height 9
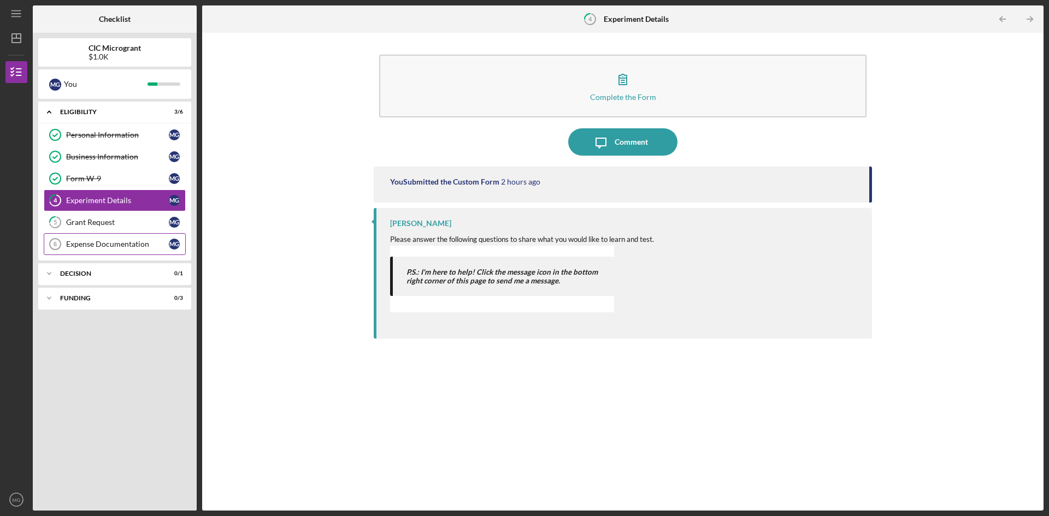
click at [89, 236] on link "Expense Documentation 6 Expense Documentation M G" at bounding box center [115, 244] width 142 height 22
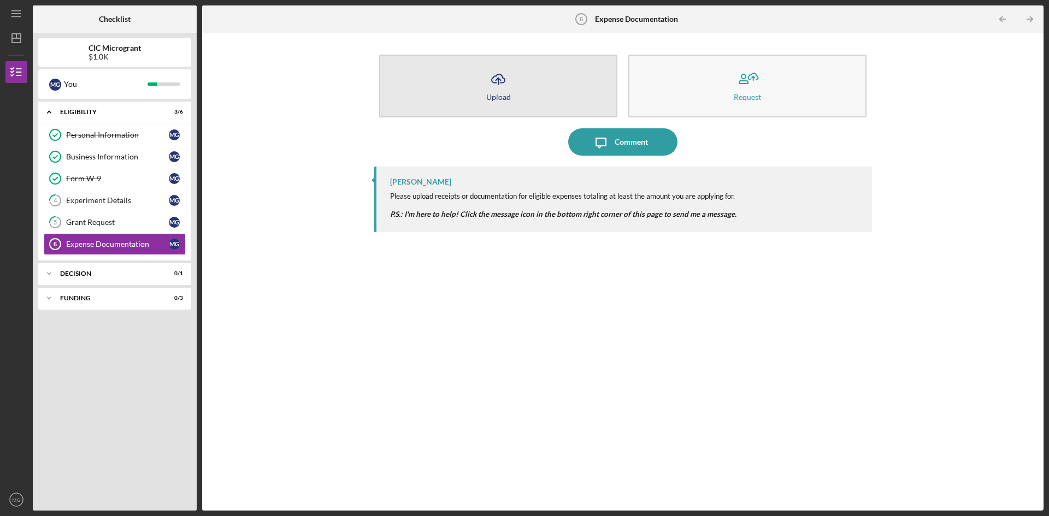
click at [498, 93] on div "Upload" at bounding box center [498, 97] width 25 height 8
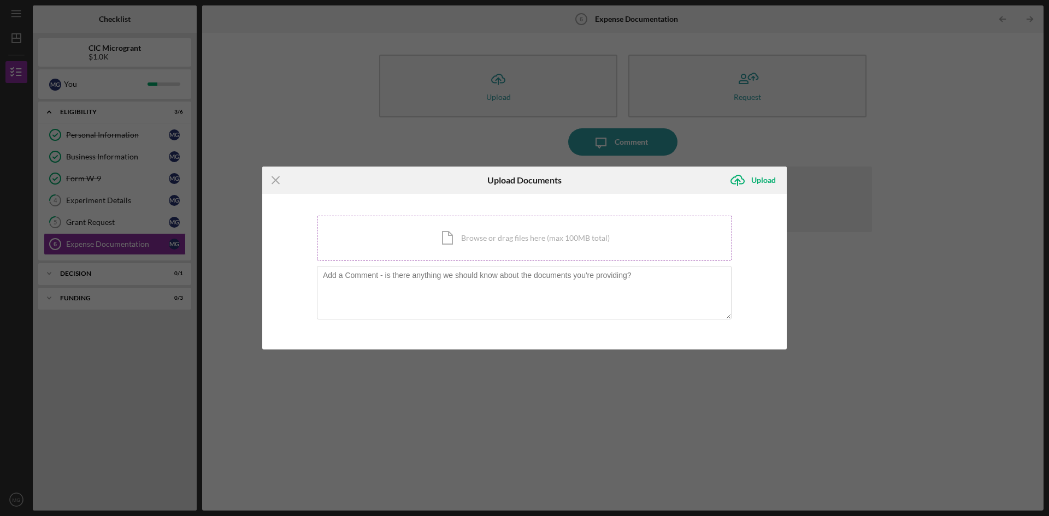
click at [463, 237] on div "Icon/Document Browse or drag files here (max 100MB total) Tap to choose files o…" at bounding box center [524, 238] width 415 height 45
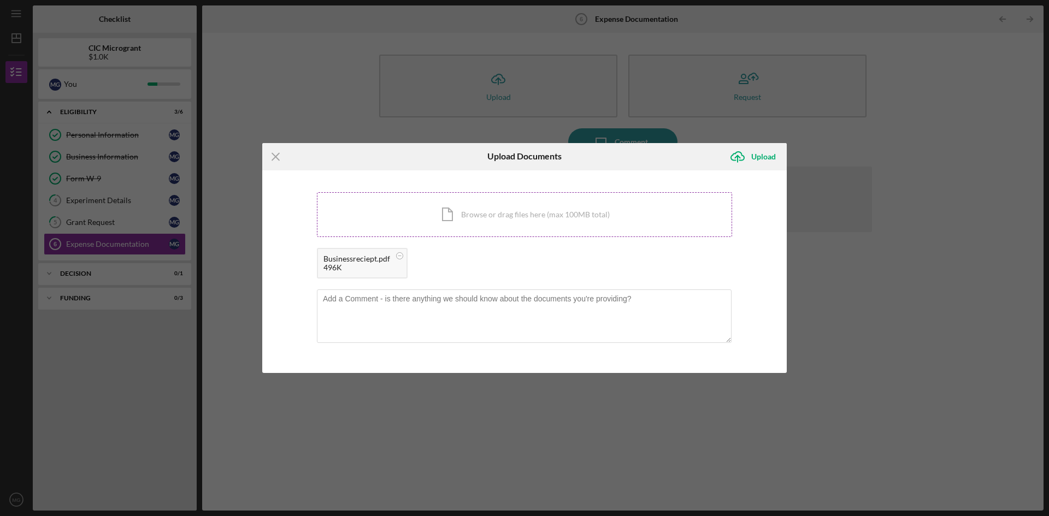
click at [448, 219] on div "Icon/Document Browse or drag files here (max 100MB total) Tap to choose files o…" at bounding box center [524, 214] width 415 height 45
click at [474, 213] on div "Icon/Document Browse or drag files here (max 100MB total) Tap to choose files o…" at bounding box center [524, 214] width 415 height 45
click at [763, 156] on div "Upload" at bounding box center [763, 157] width 25 height 22
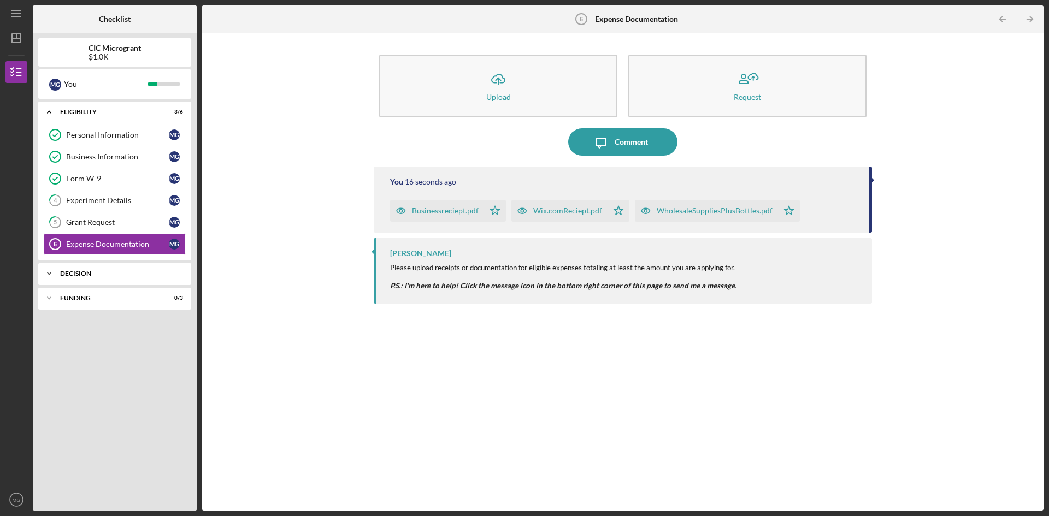
click at [54, 273] on icon "Icon/Expander" at bounding box center [49, 274] width 22 height 22
click at [67, 295] on div "Decision" at bounding box center [117, 296] width 103 height 9
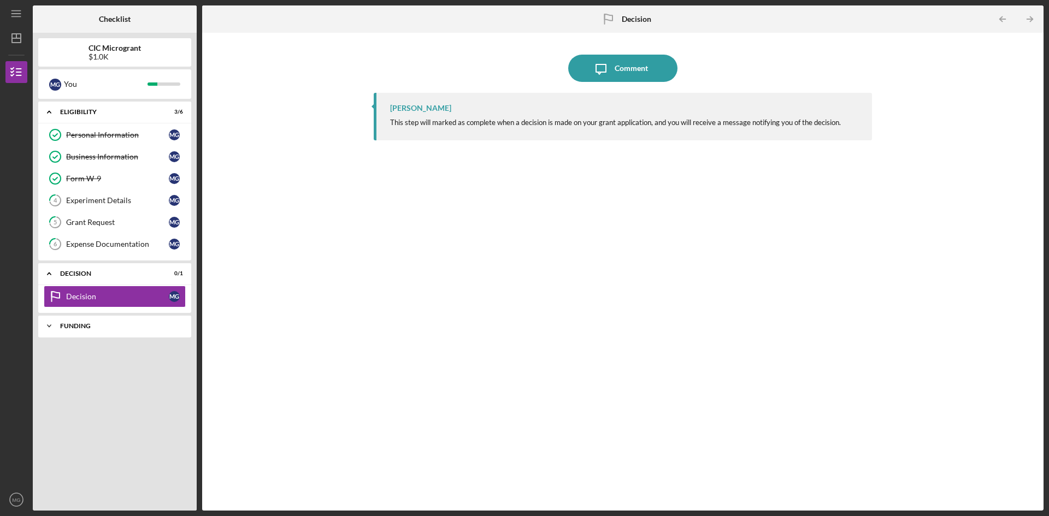
click at [52, 326] on icon "Icon/Expander" at bounding box center [49, 326] width 22 height 22
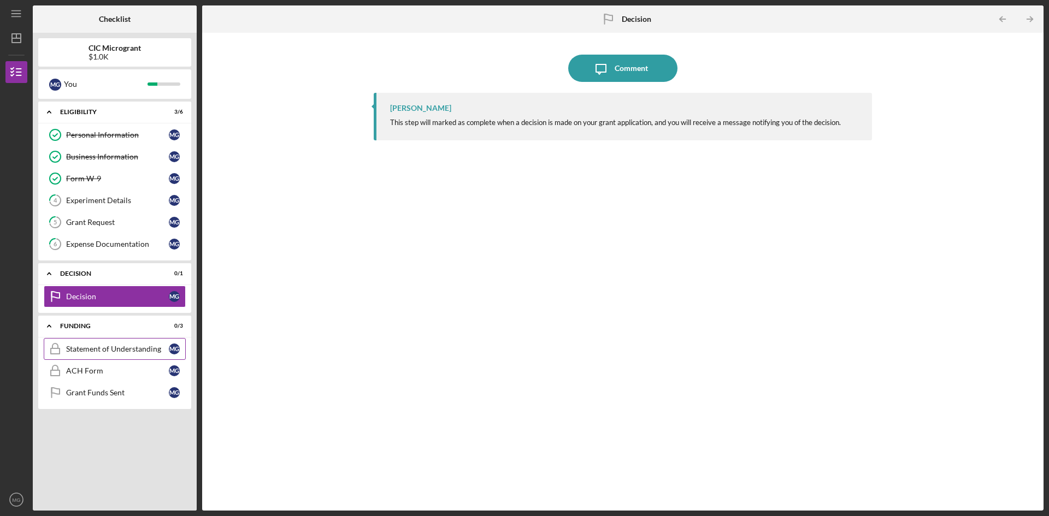
click at [98, 350] on div "Statement of Understanding" at bounding box center [117, 349] width 103 height 9
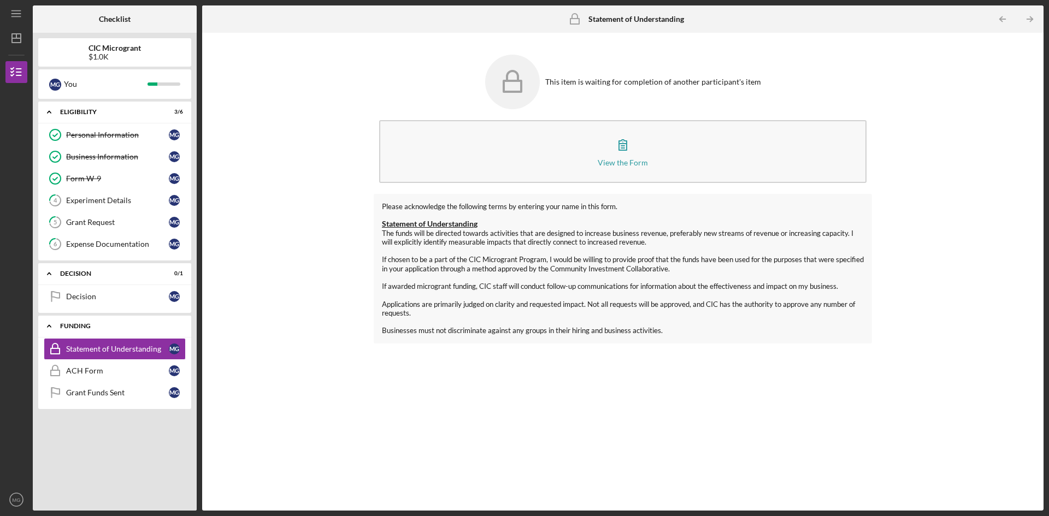
click at [102, 321] on div "Icon/Expander FUNDING 0 / 3" at bounding box center [114, 326] width 153 height 22
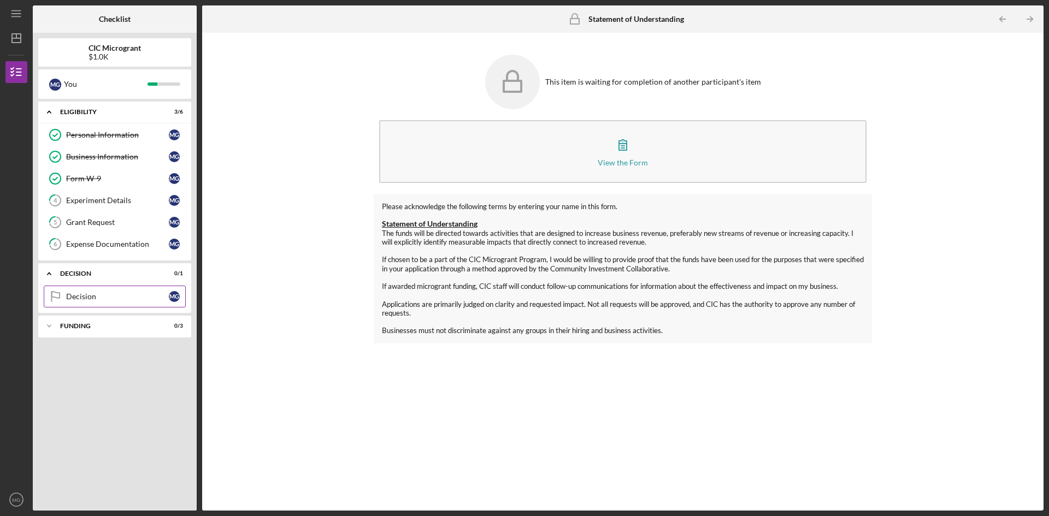
click at [102, 287] on link "Decision Decision M G" at bounding box center [115, 297] width 142 height 22
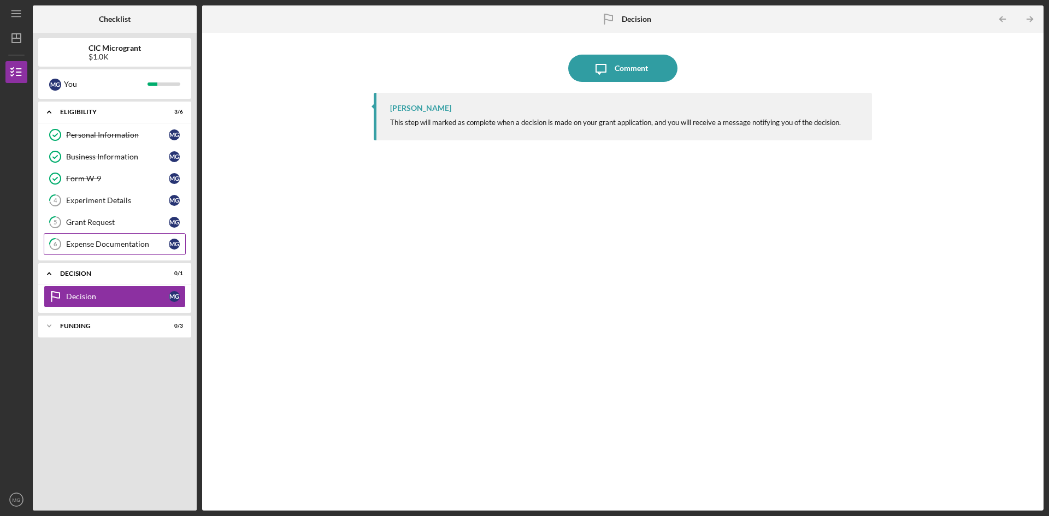
click at [107, 246] on div "Expense Documentation" at bounding box center [117, 244] width 103 height 9
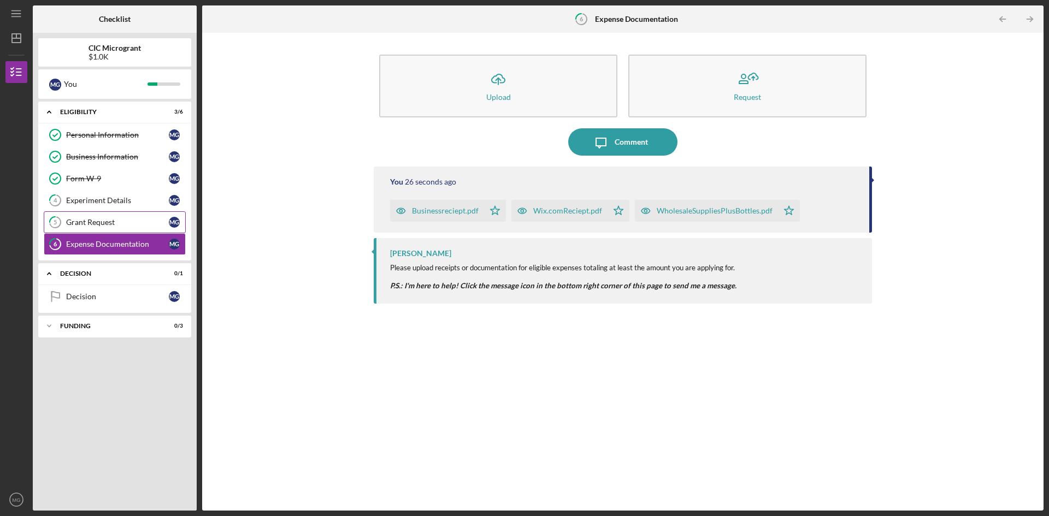
click at [119, 225] on div "Grant Request" at bounding box center [117, 222] width 103 height 9
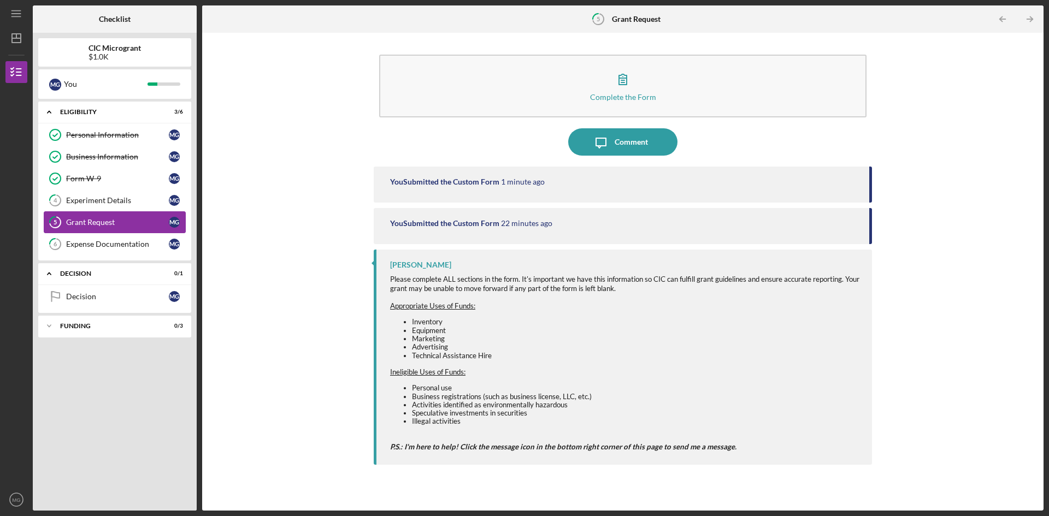
click at [102, 220] on div "Grant Request" at bounding box center [117, 222] width 103 height 9
click at [109, 205] on div "Experiment Details" at bounding box center [117, 200] width 103 height 9
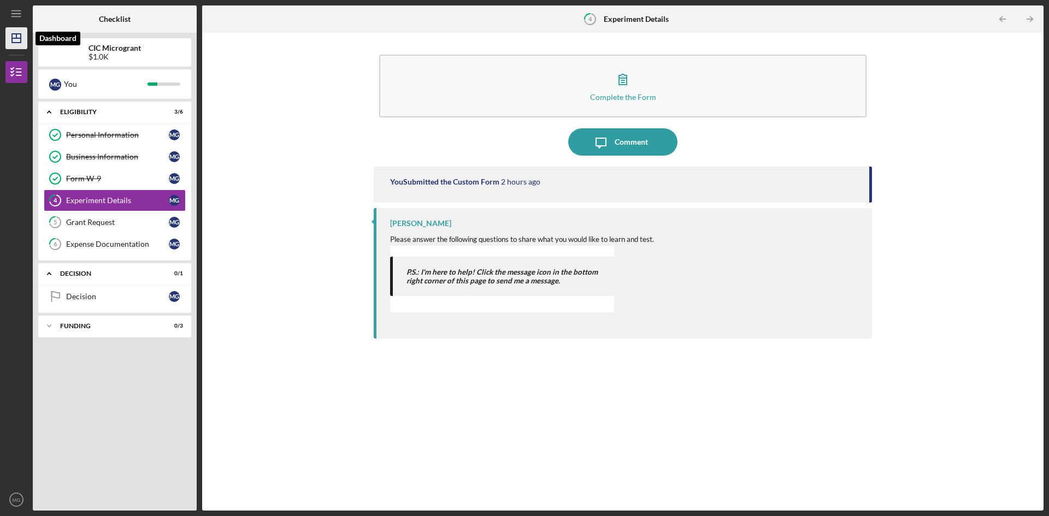
click at [13, 39] on icon "Icon/Dashboard" at bounding box center [16, 38] width 27 height 27
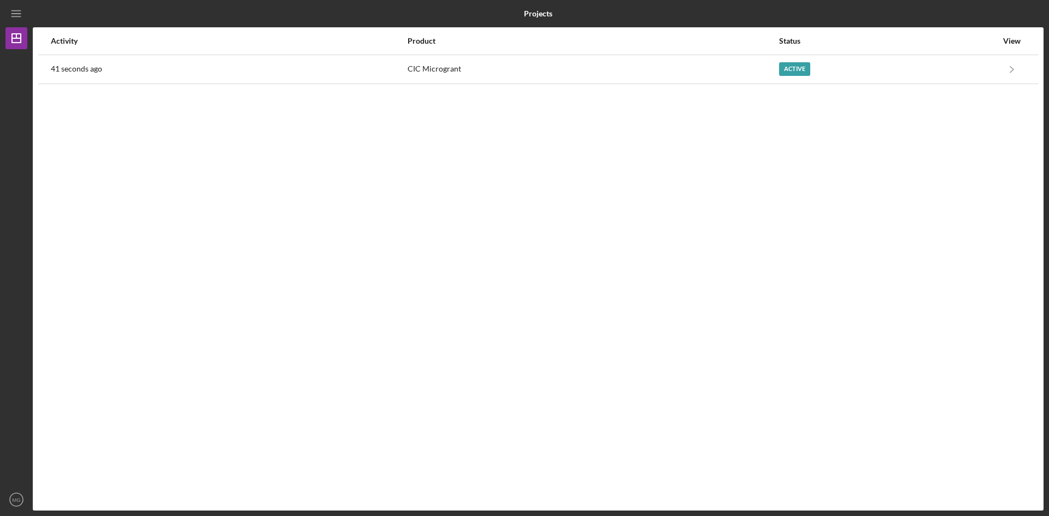
click at [1018, 46] on div "View" at bounding box center [1011, 41] width 27 height 26
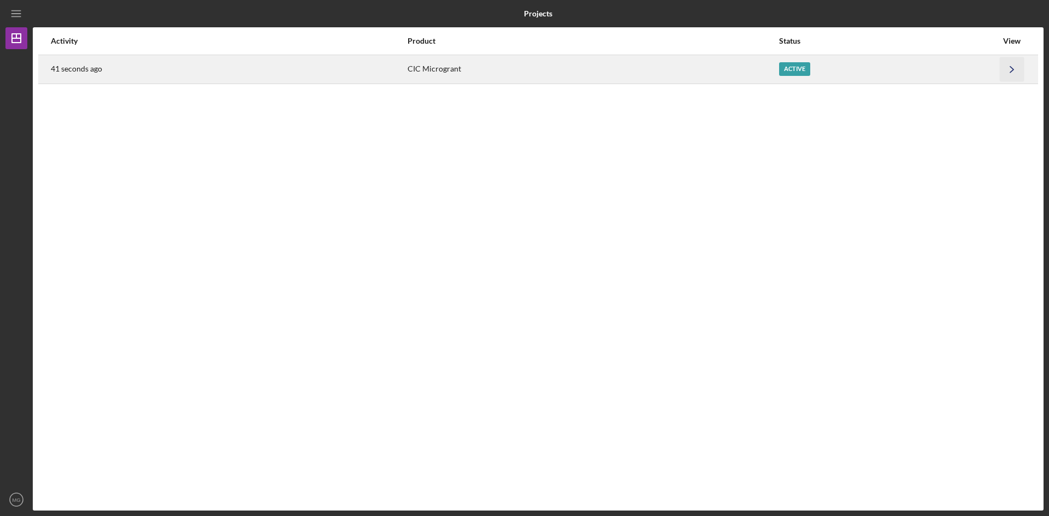
click at [1016, 66] on icon "Icon/Navigate" at bounding box center [1012, 69] width 25 height 25
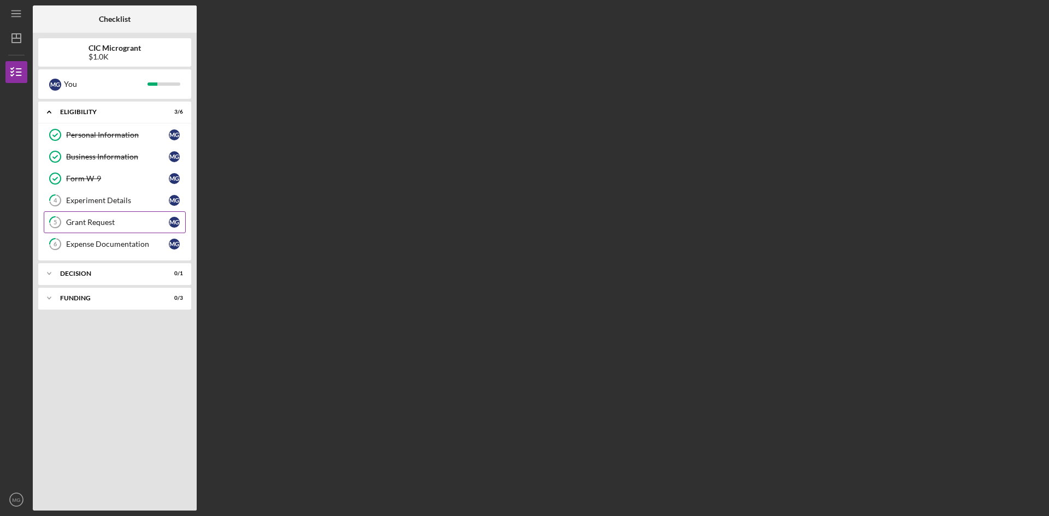
click at [98, 224] on div "Grant Request" at bounding box center [117, 222] width 103 height 9
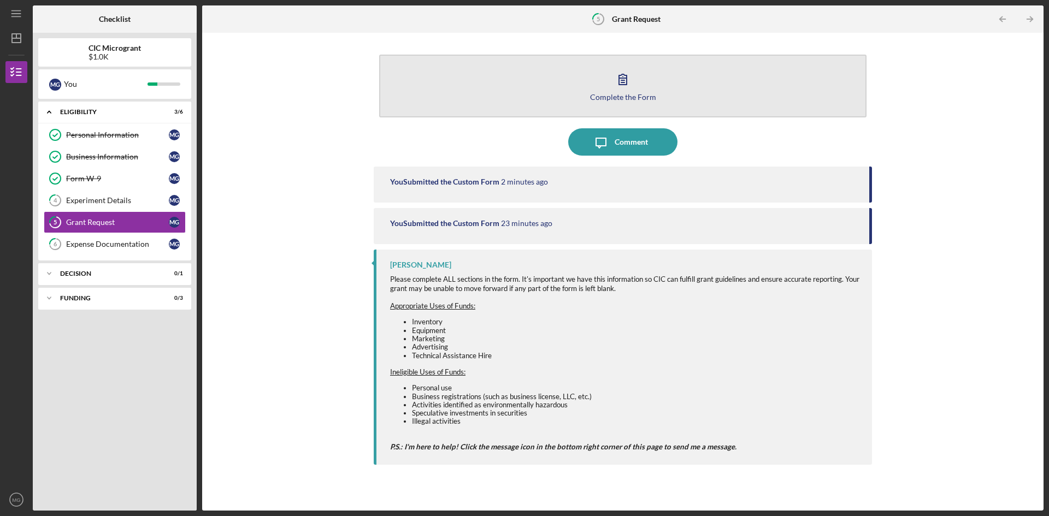
click at [630, 84] on icon "button" at bounding box center [622, 79] width 27 height 27
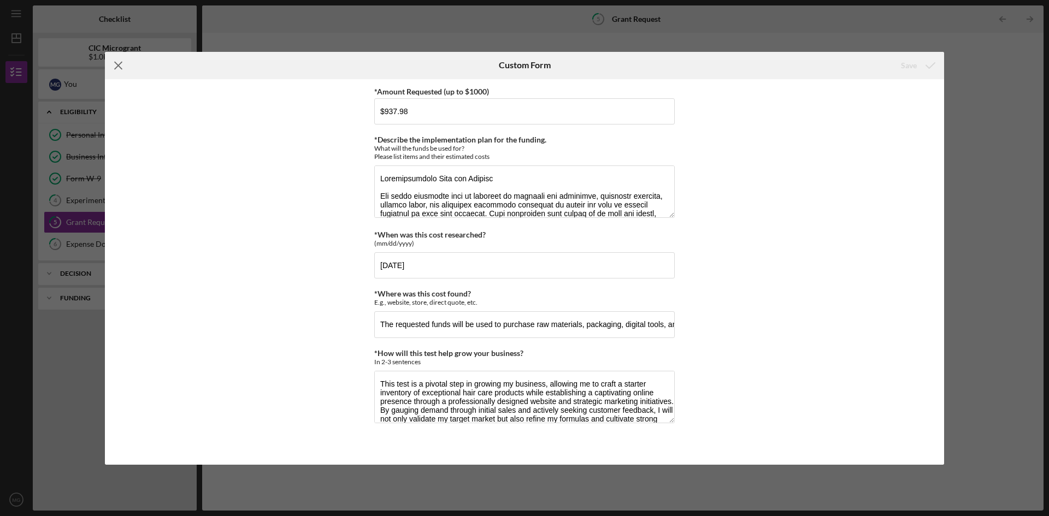
click at [115, 66] on icon "Icon/Menu Close" at bounding box center [118, 65] width 27 height 27
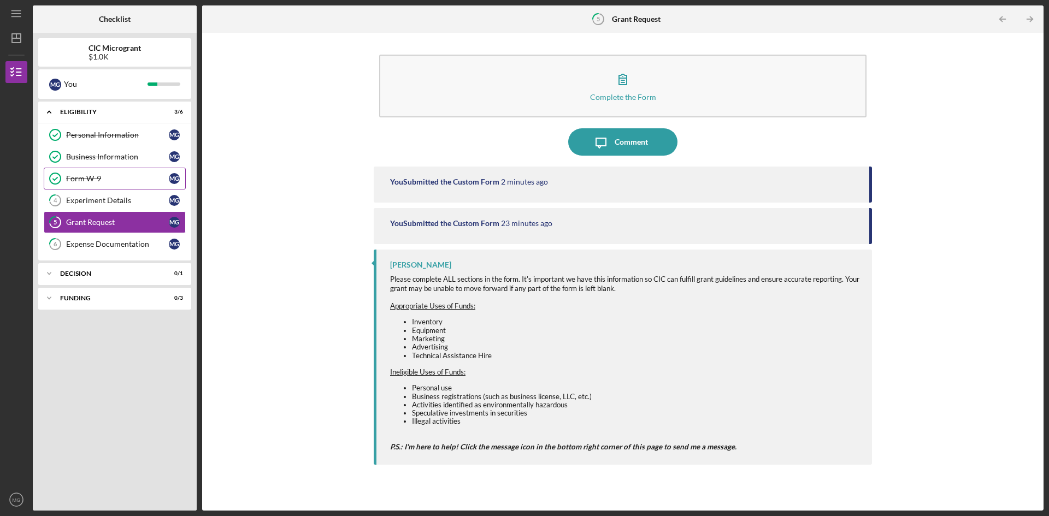
click at [87, 175] on div "Form W-9" at bounding box center [117, 178] width 103 height 9
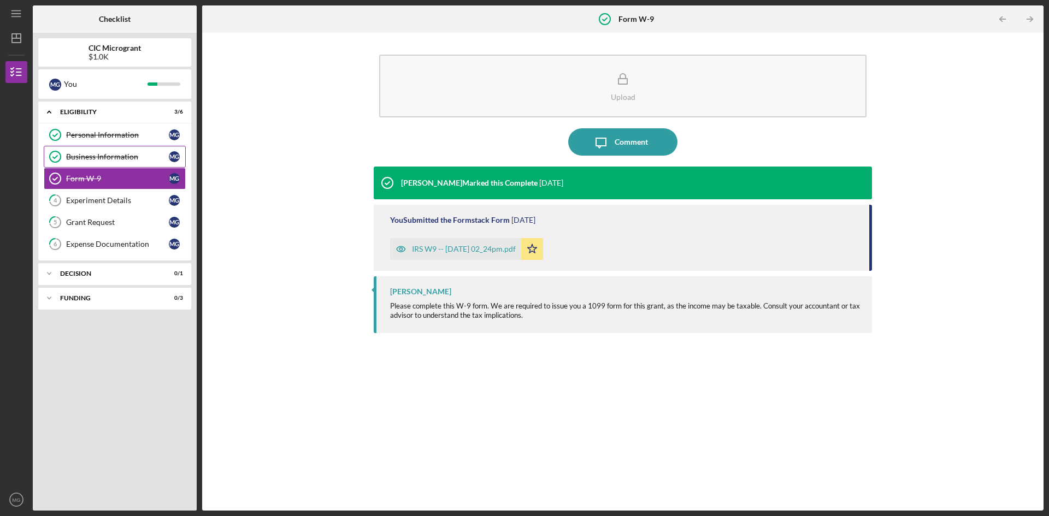
click at [97, 157] on div "Business Information" at bounding box center [117, 156] width 103 height 9
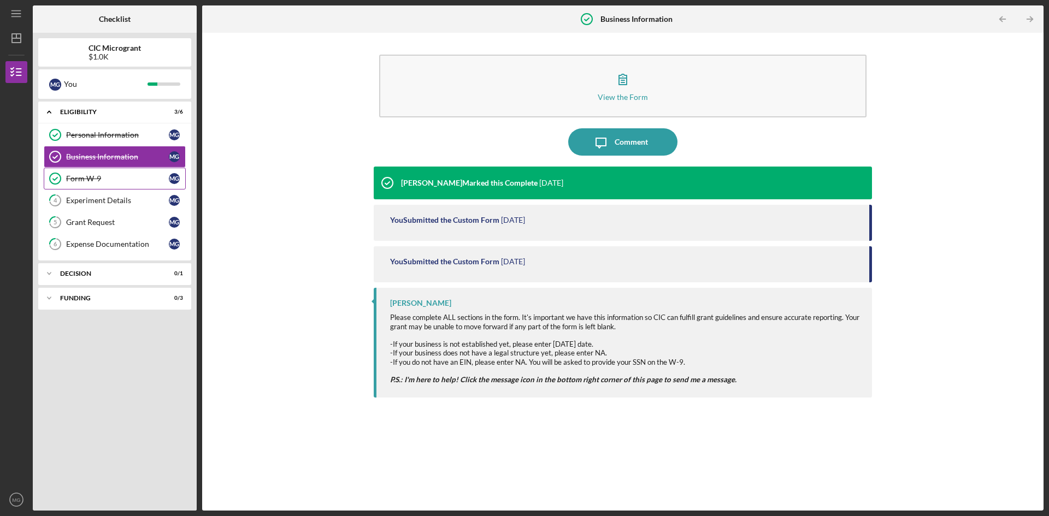
click at [89, 173] on link "Form W-9 Form W-9 M G" at bounding box center [115, 179] width 142 height 22
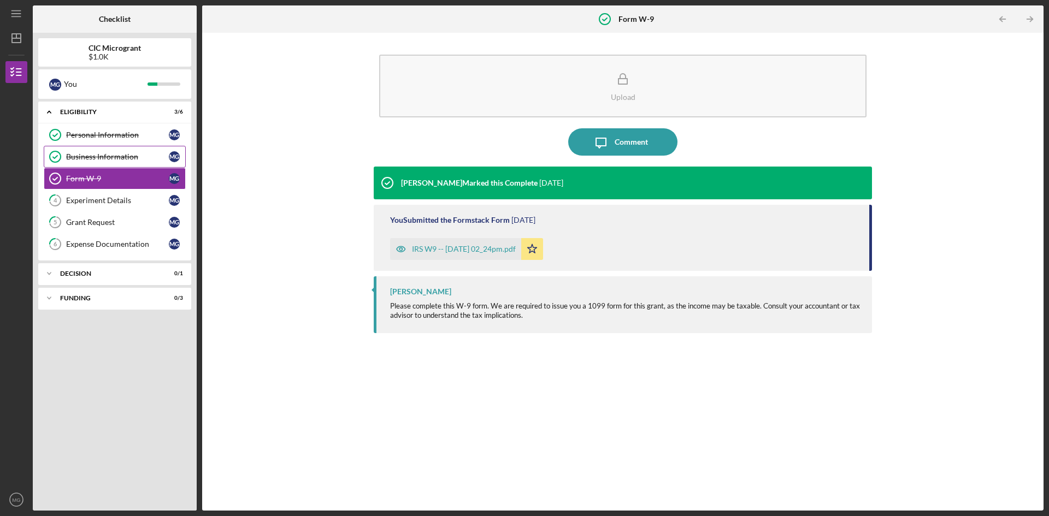
click at [122, 156] on div "Business Information" at bounding box center [117, 156] width 103 height 9
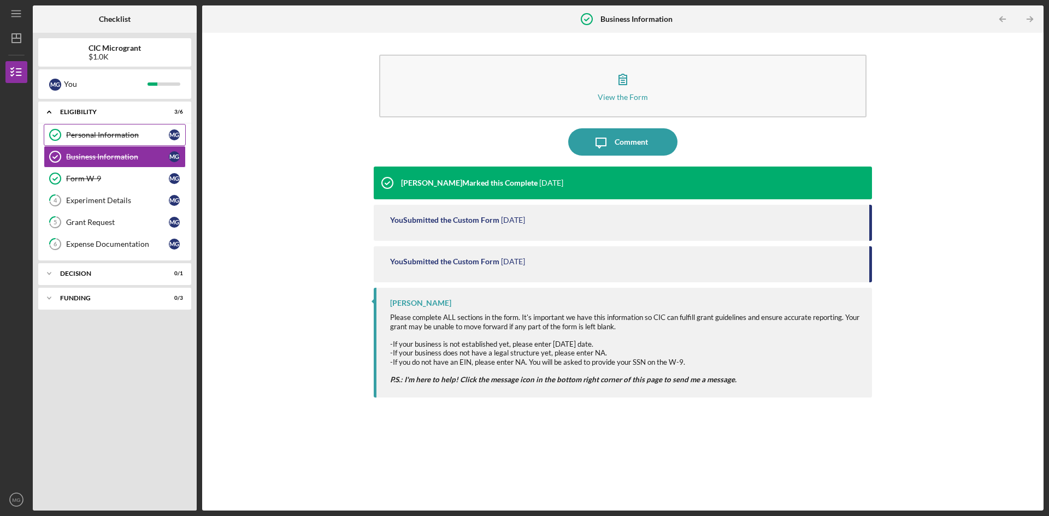
click at [123, 136] on div "Personal Information" at bounding box center [117, 135] width 103 height 9
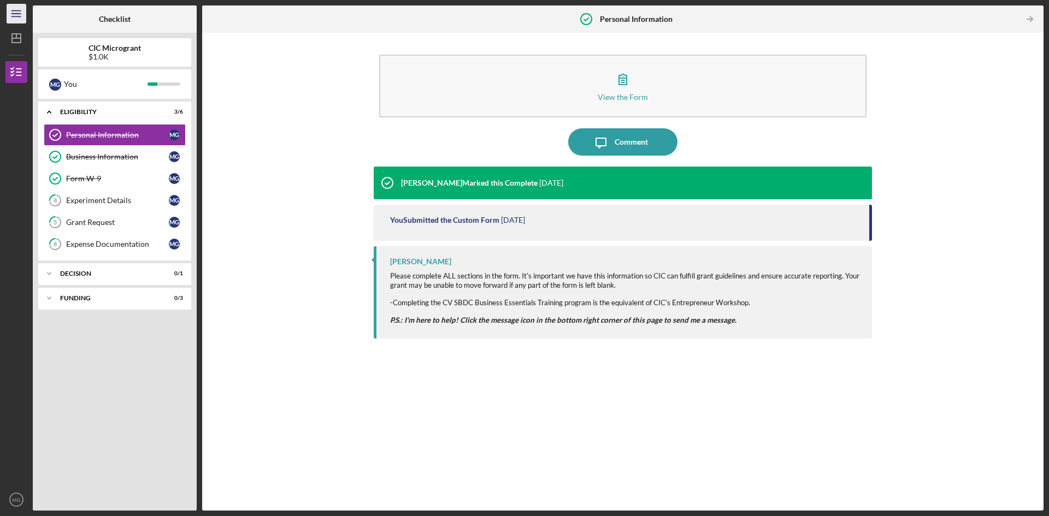
click at [14, 16] on line "button" at bounding box center [15, 16] width 9 height 0
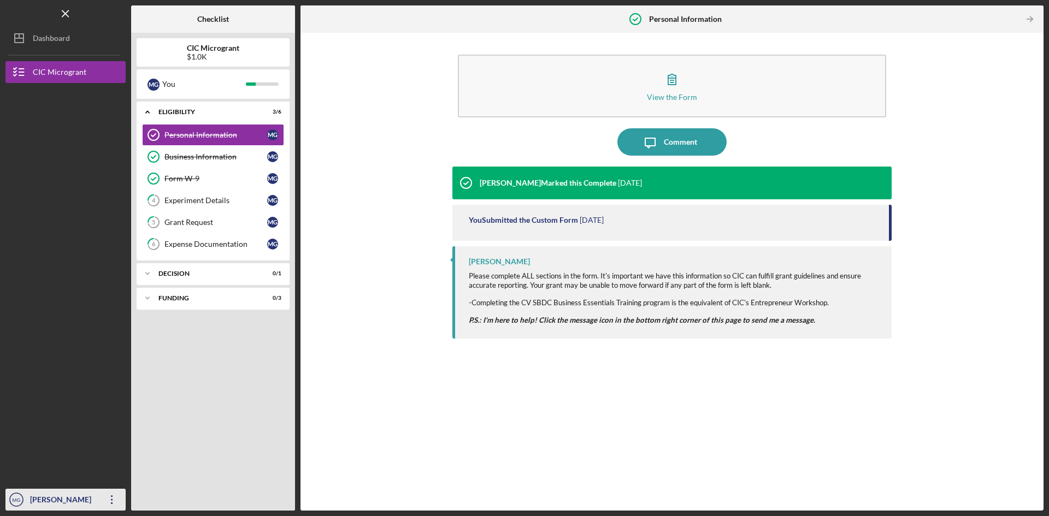
click at [106, 501] on icon "Icon/Overflow" at bounding box center [111, 499] width 27 height 27
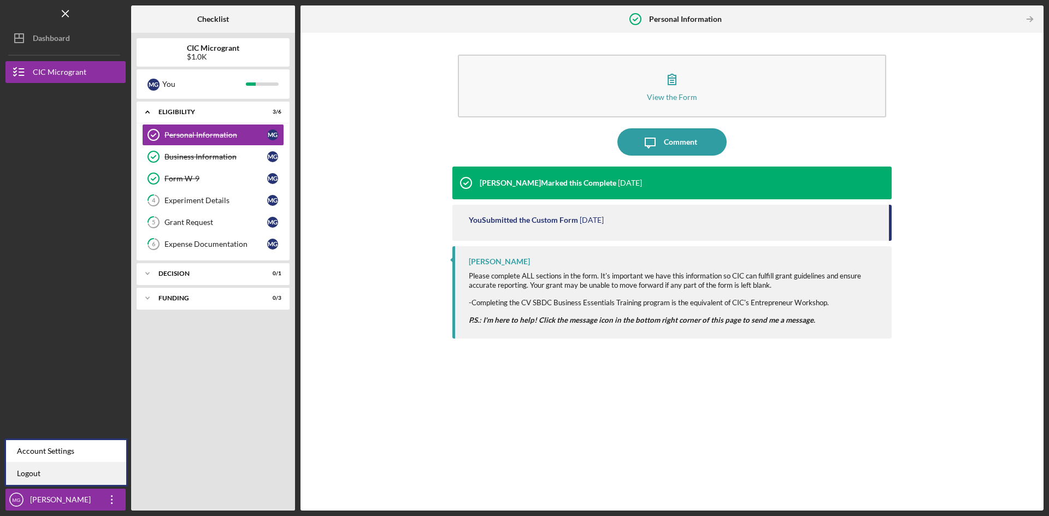
click at [63, 478] on link "Logout" at bounding box center [66, 474] width 120 height 22
